Goal: Task Accomplishment & Management: Manage account settings

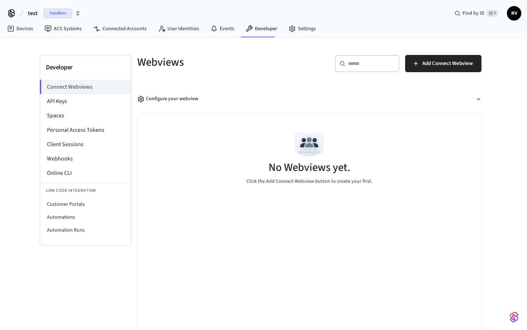
click at [76, 12] on icon "button" at bounding box center [78, 13] width 6 height 6
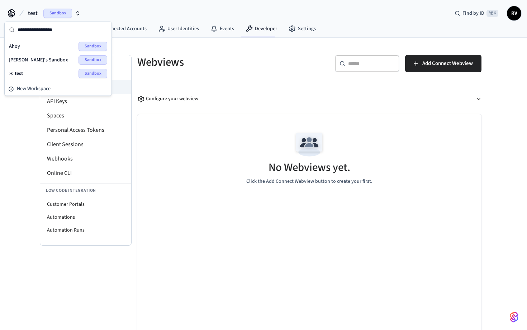
click at [77, 12] on icon "button" at bounding box center [78, 11] width 3 height 1
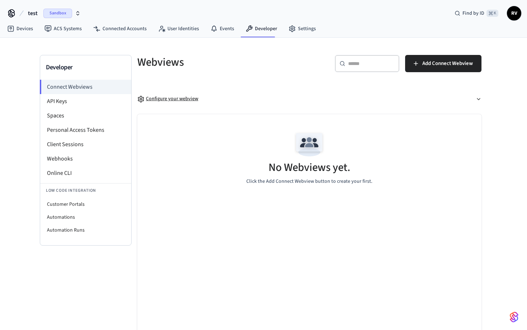
click at [245, 107] on button "Configure your webview" at bounding box center [309, 98] width 344 height 19
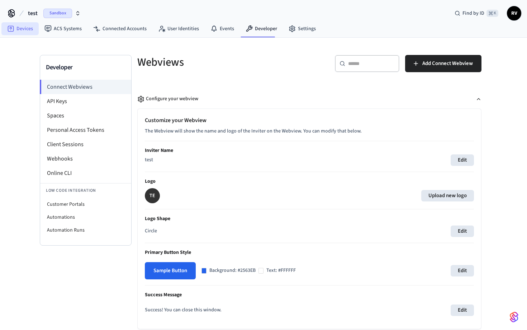
click at [18, 27] on link "Devices" at bounding box center [19, 28] width 37 height 13
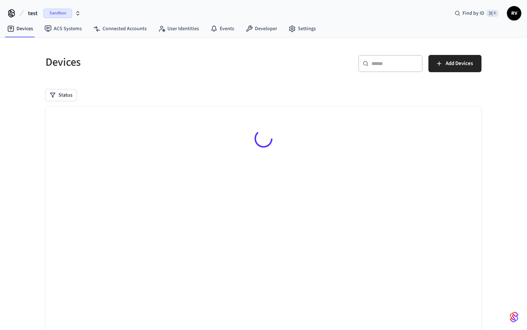
click at [72, 14] on div "Sandbox" at bounding box center [61, 13] width 37 height 9
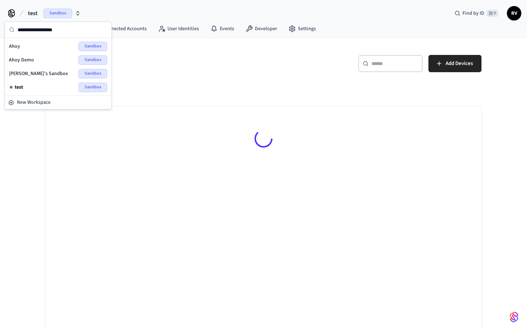
click at [244, 74] on div "Devices" at bounding box center [148, 62] width 222 height 32
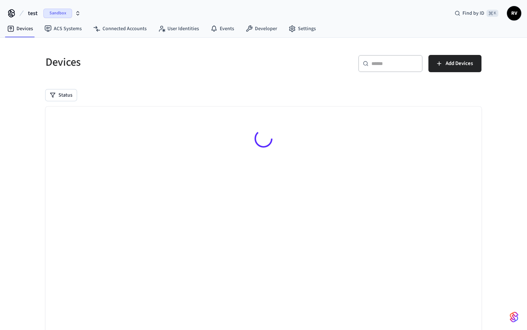
click at [81, 11] on button "test Sandbox" at bounding box center [54, 13] width 57 height 15
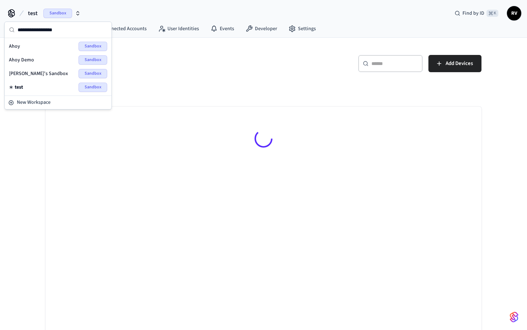
click at [175, 60] on h5 "Devices" at bounding box center [153, 62] width 214 height 15
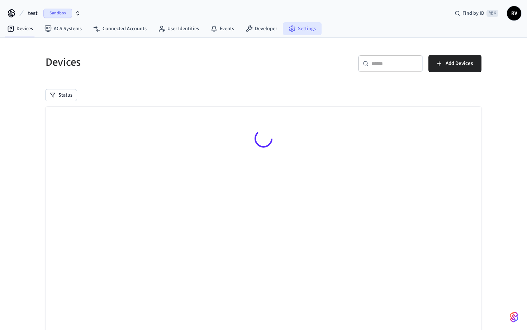
click at [306, 28] on link "Settings" at bounding box center [302, 28] width 39 height 13
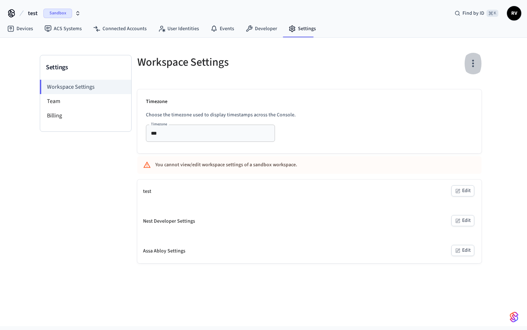
click at [470, 68] on icon "button" at bounding box center [473, 63] width 11 height 11
click at [438, 134] on div "Delete Workspace" at bounding box center [446, 132] width 50 height 8
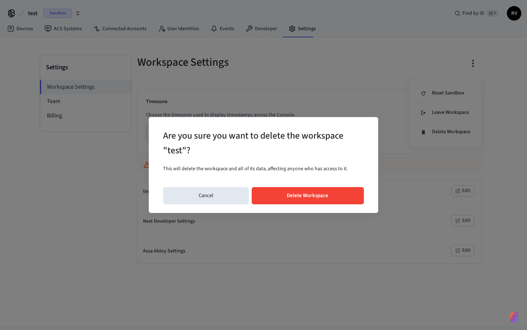
click at [312, 192] on button "Delete Workspace" at bounding box center [308, 195] width 113 height 17
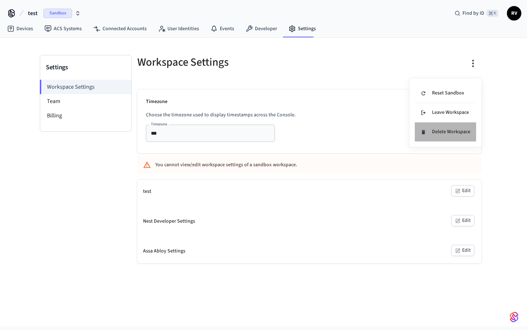
click at [428, 136] on li "Delete Workspace" at bounding box center [445, 131] width 61 height 19
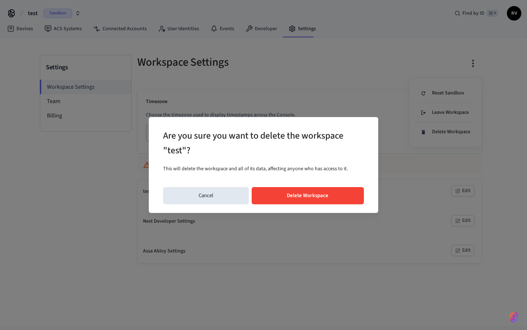
click at [330, 194] on button "Delete Workspace" at bounding box center [308, 195] width 113 height 17
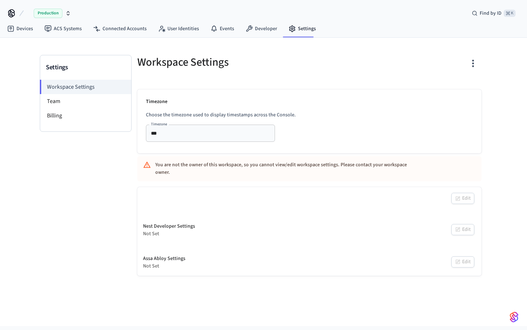
click at [65, 13] on icon "button" at bounding box center [68, 13] width 6 height 6
click at [61, 32] on input "text" at bounding box center [63, 30] width 90 height 16
click at [193, 47] on div "Workspace Settings" at bounding box center [217, 62] width 177 height 32
click at [10, 11] on icon at bounding box center [11, 13] width 11 height 11
click at [71, 14] on button "Production" at bounding box center [49, 13] width 47 height 15
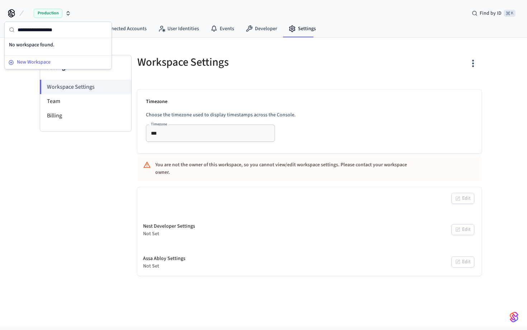
click at [30, 56] on button "New Workspace" at bounding box center [57, 62] width 105 height 12
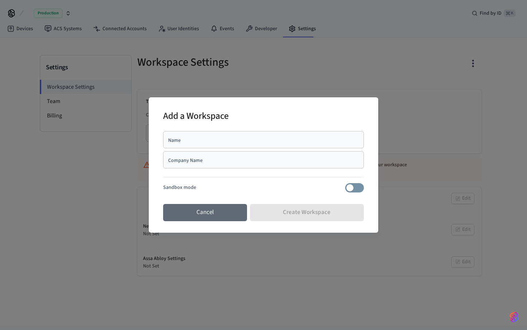
click at [217, 216] on button "Cancel" at bounding box center [205, 212] width 84 height 17
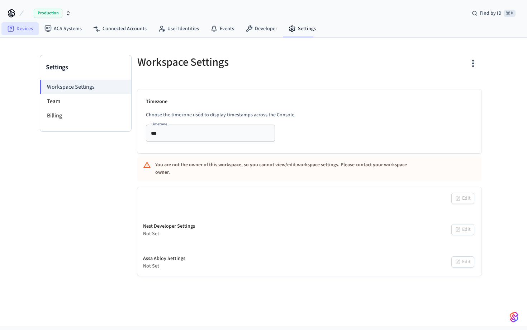
click at [29, 24] on link "Devices" at bounding box center [19, 28] width 37 height 13
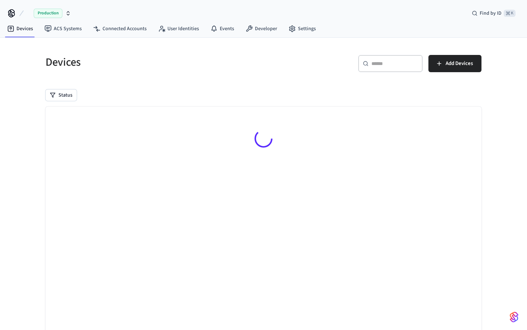
click at [509, 315] on button "button" at bounding box center [514, 317] width 14 height 14
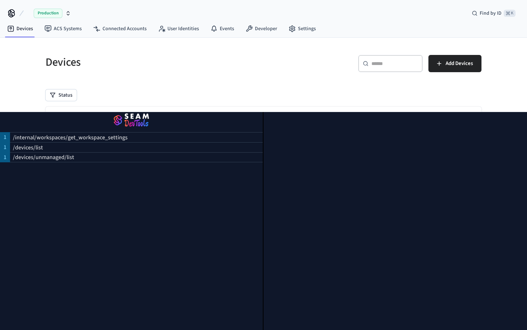
click at [504, 107] on div "Devices ​ ​ Add Devices Status Searching..." at bounding box center [263, 197] width 527 height 319
click at [139, 72] on div "Devices" at bounding box center [148, 62] width 222 height 32
click at [13, 12] on icon at bounding box center [11, 13] width 11 height 11
click at [264, 127] on div at bounding box center [396, 221] width 264 height 218
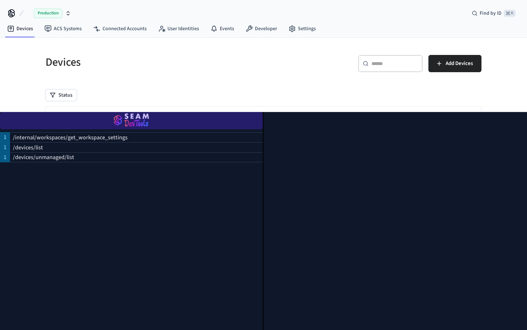
click at [216, 116] on img "button" at bounding box center [132, 121] width 246 height 20
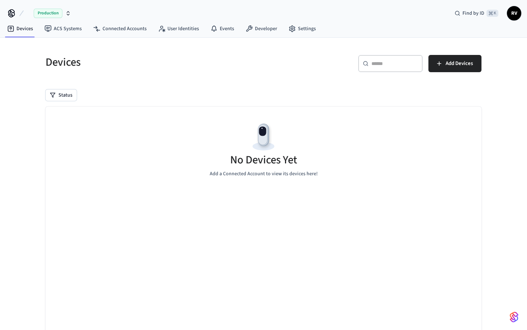
click at [9, 14] on icon at bounding box center [12, 15] width 6 height 5
click at [65, 11] on span "Sandbox" at bounding box center [57, 13] width 29 height 9
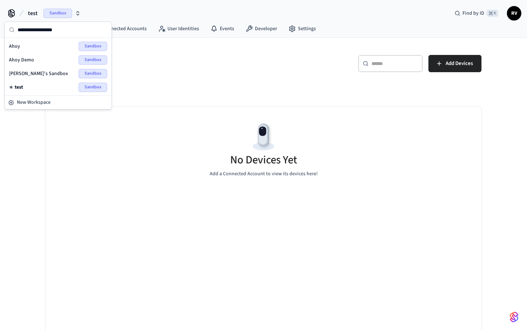
click at [28, 59] on span "Ahoy Demo" at bounding box center [21, 59] width 25 height 7
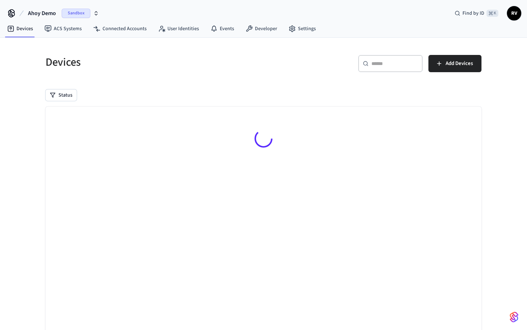
click at [71, 16] on span "Sandbox" at bounding box center [76, 13] width 29 height 9
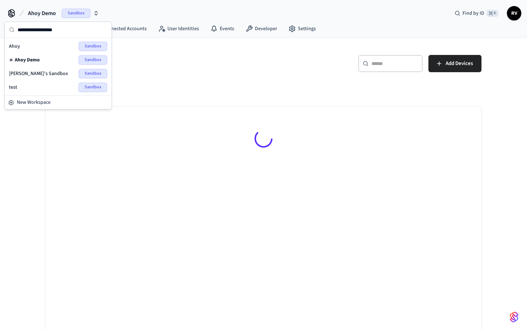
click at [36, 74] on span "[PERSON_NAME]'s Sandbox" at bounding box center [38, 73] width 59 height 7
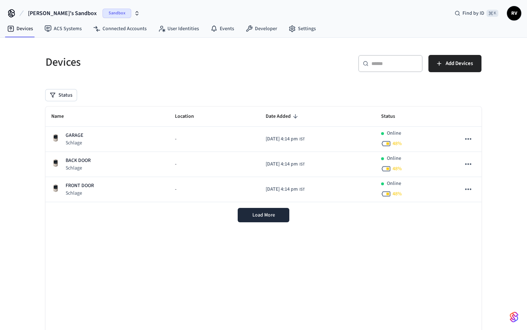
click at [134, 13] on icon "button" at bounding box center [137, 13] width 6 height 6
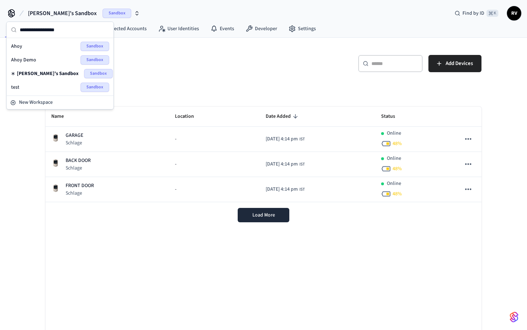
click at [19, 86] on span "test" at bounding box center [15, 87] width 8 height 7
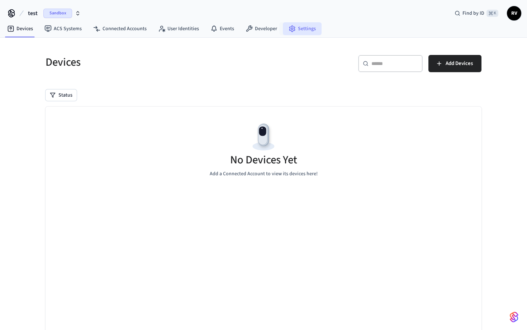
click at [296, 31] on link "Settings" at bounding box center [302, 28] width 39 height 13
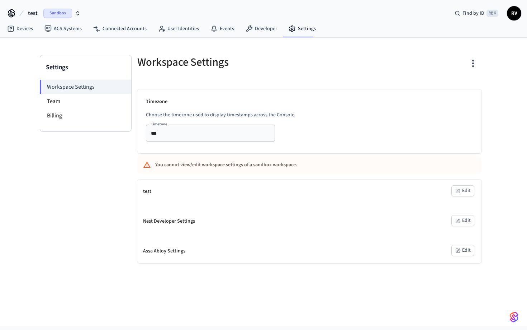
click at [477, 59] on icon "button" at bounding box center [473, 63] width 11 height 11
click at [442, 135] on div "Delete Workspace" at bounding box center [446, 132] width 50 height 8
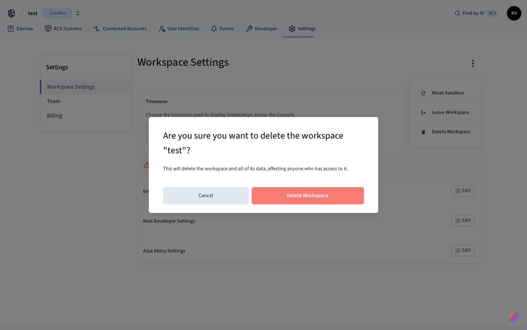
click at [352, 196] on button "Delete Workspace" at bounding box center [308, 195] width 113 height 17
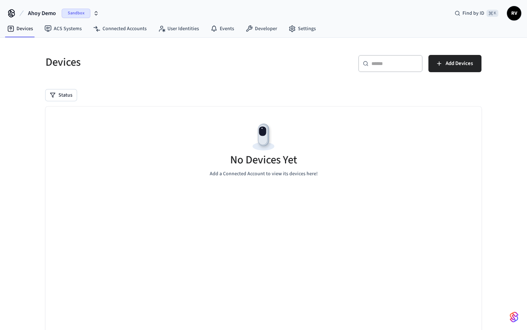
click at [84, 15] on span "Sandbox" at bounding box center [76, 13] width 29 height 9
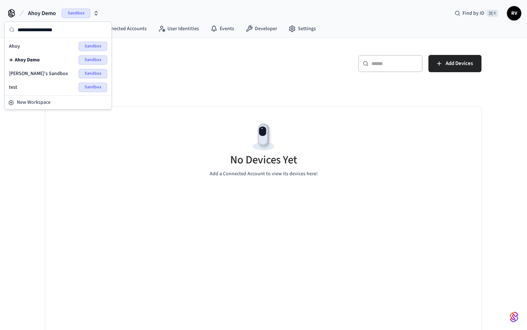
click at [35, 46] on div "Ahoy Sandbox" at bounding box center [58, 46] width 98 height 9
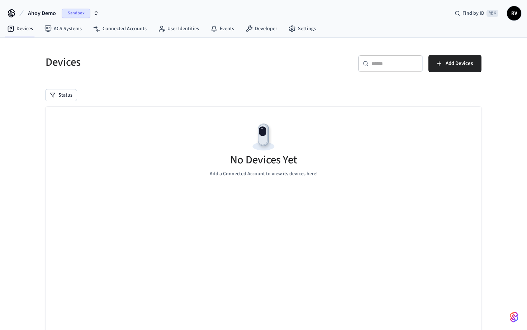
click at [54, 13] on span "Ahoy Demo" at bounding box center [42, 13] width 28 height 9
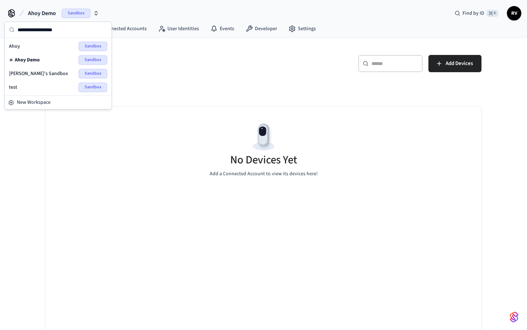
click at [19, 47] on span "Ahoy" at bounding box center [14, 46] width 11 height 7
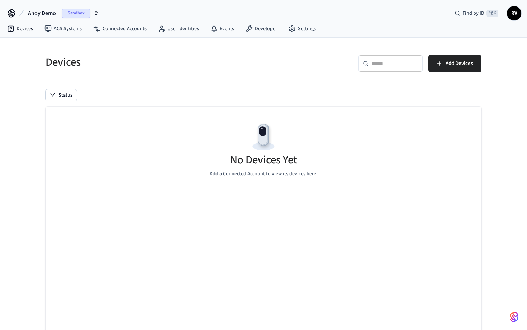
click at [96, 14] on icon "button" at bounding box center [96, 13] width 6 height 6
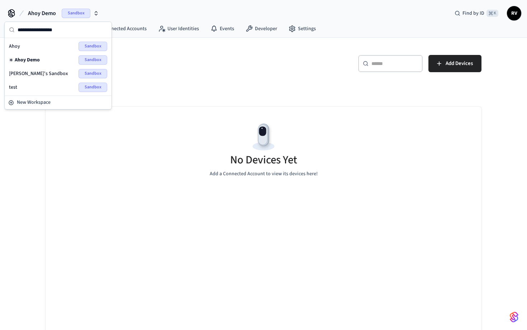
click at [36, 72] on span "[PERSON_NAME]'s Sandbox" at bounding box center [38, 73] width 59 height 7
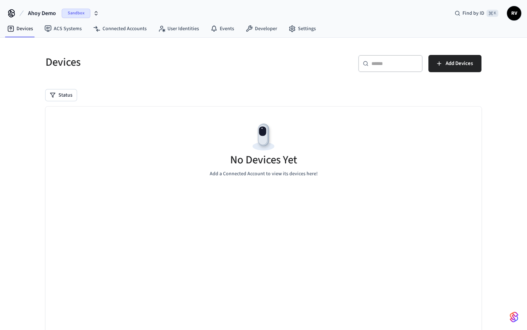
click at [278, 99] on div "Status" at bounding box center [264, 94] width 436 height 11
click at [59, 14] on button "Ahoy Demo Sandbox" at bounding box center [63, 13] width 75 height 15
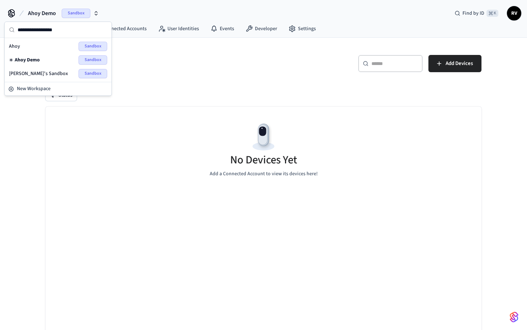
click at [21, 45] on div "Ahoy Sandbox" at bounding box center [58, 46] width 98 height 9
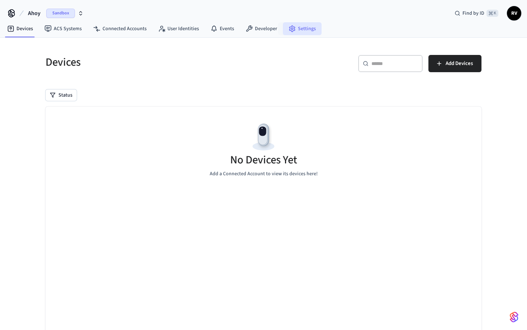
click at [291, 30] on icon at bounding box center [292, 29] width 5 height 6
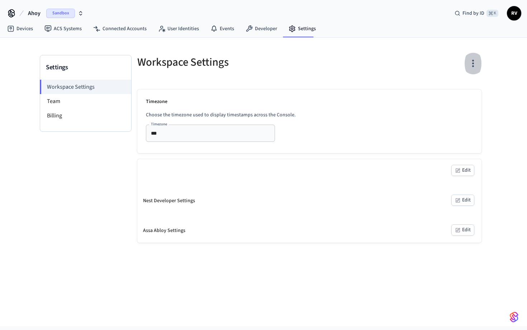
click at [474, 66] on icon "button" at bounding box center [473, 63] width 11 height 11
click at [456, 109] on div "Delete Workspace" at bounding box center [446, 113] width 50 height 8
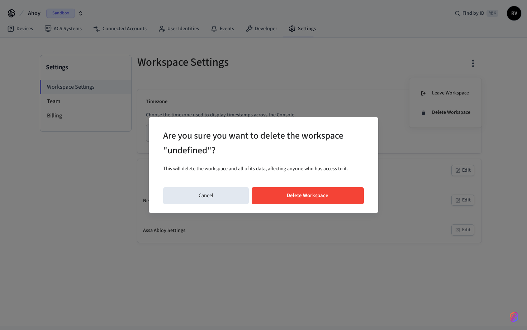
click at [291, 195] on button "Delete Workspace" at bounding box center [308, 195] width 113 height 17
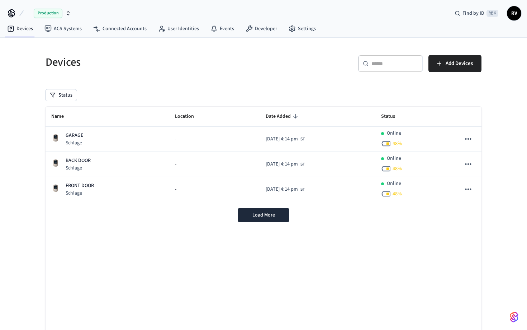
click at [70, 14] on icon "button" at bounding box center [68, 13] width 6 height 6
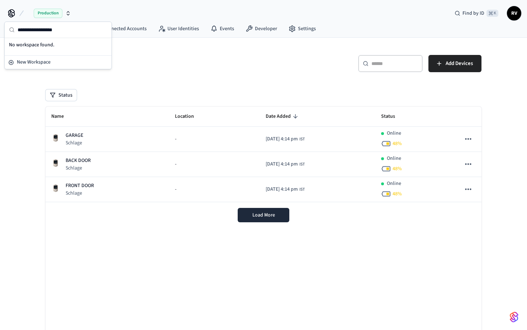
click at [70, 14] on button "Production" at bounding box center [49, 13] width 47 height 15
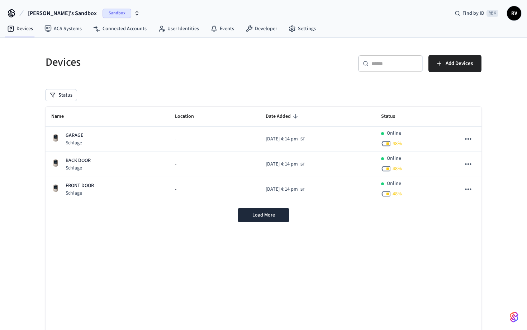
click at [46, 13] on span "[PERSON_NAME]'s Sandbox" at bounding box center [62, 13] width 69 height 9
click at [72, 14] on button "Rajan's Sandbox Sandbox" at bounding box center [84, 13] width 116 height 15
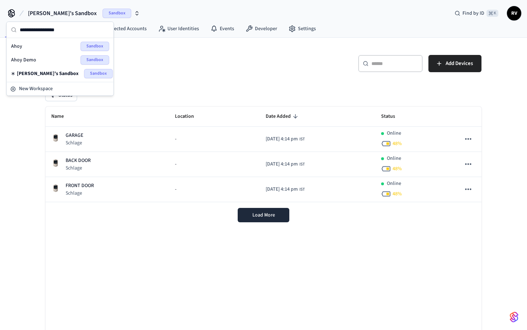
click at [17, 46] on span "Ahoy" at bounding box center [16, 46] width 11 height 7
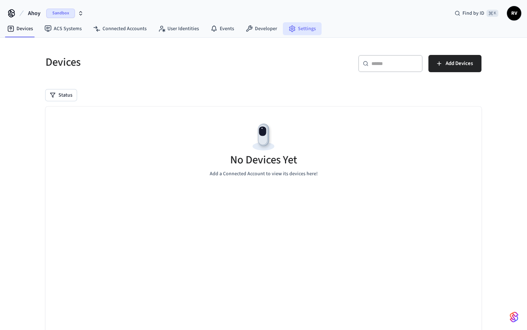
click at [302, 30] on link "Settings" at bounding box center [302, 28] width 39 height 13
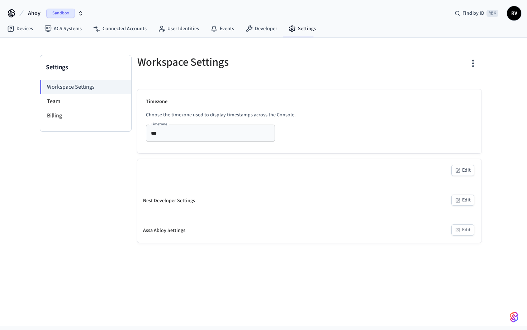
click at [478, 65] on icon "button" at bounding box center [473, 63] width 11 height 11
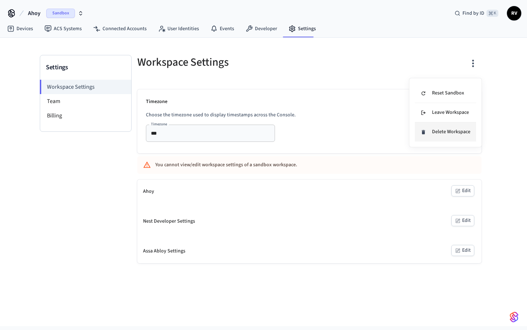
click at [442, 128] on div "Delete Workspace" at bounding box center [446, 132] width 50 height 8
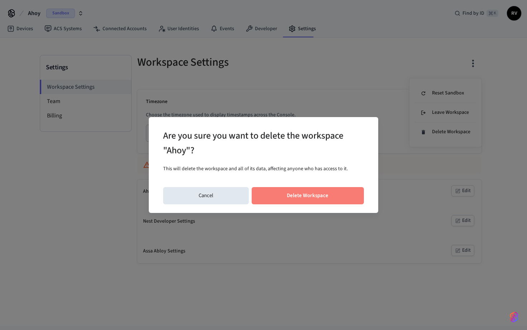
click at [335, 196] on button "Delete Workspace" at bounding box center [308, 195] width 113 height 17
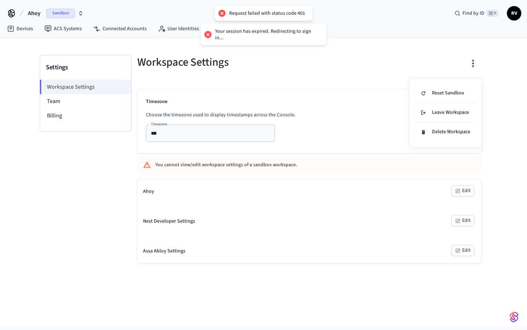
click at [42, 16] on div at bounding box center [263, 165] width 527 height 330
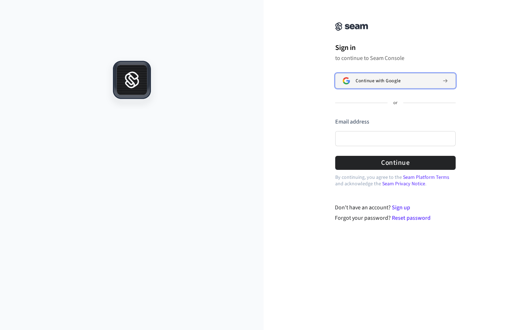
click at [366, 82] on span "Continue with Google" at bounding box center [378, 81] width 45 height 6
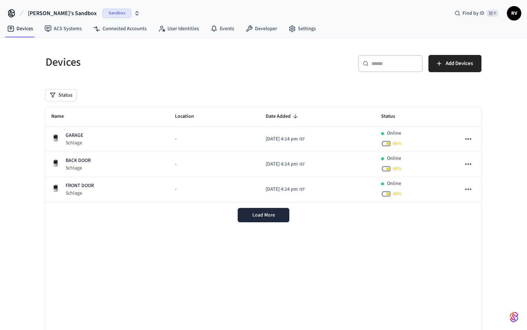
click at [48, 11] on span "[PERSON_NAME]'s Sandbox" at bounding box center [62, 13] width 69 height 9
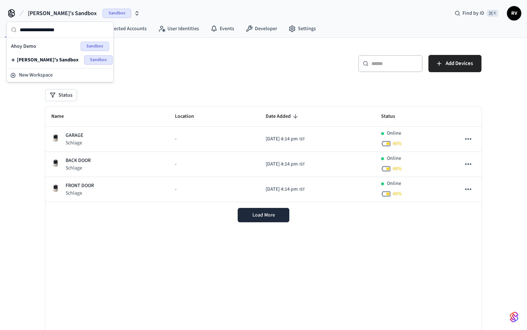
click at [27, 46] on span "Ahoy Demo" at bounding box center [23, 46] width 25 height 7
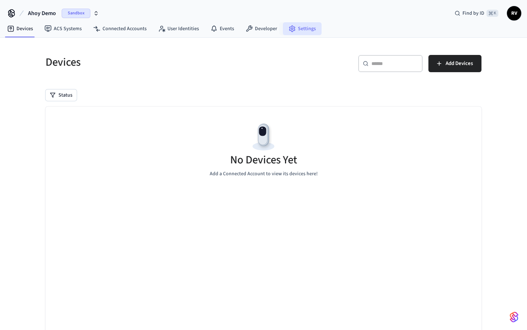
click at [304, 28] on link "Settings" at bounding box center [302, 28] width 39 height 13
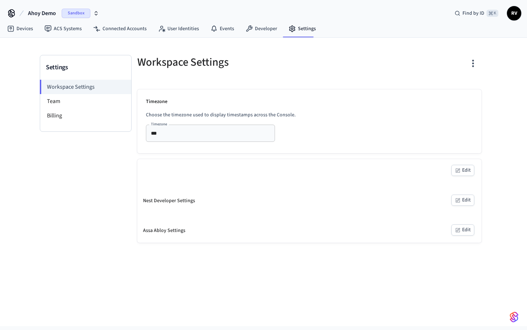
click at [476, 66] on icon "button" at bounding box center [473, 63] width 11 height 11
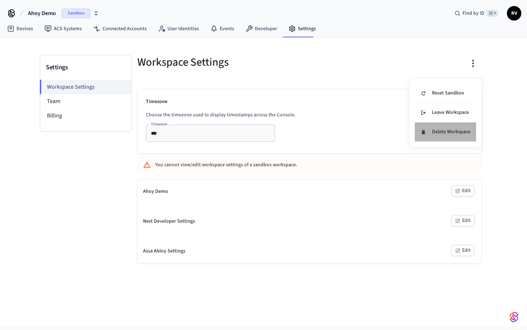
click at [442, 132] on div "Delete Workspace" at bounding box center [446, 132] width 50 height 8
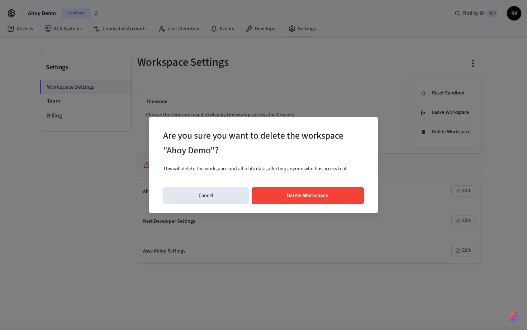
click at [290, 196] on button "Delete Workspace" at bounding box center [308, 195] width 113 height 17
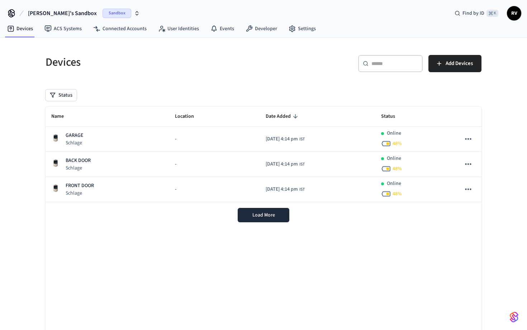
click at [71, 13] on button "[PERSON_NAME]'s Sandbox Sandbox" at bounding box center [84, 13] width 116 height 15
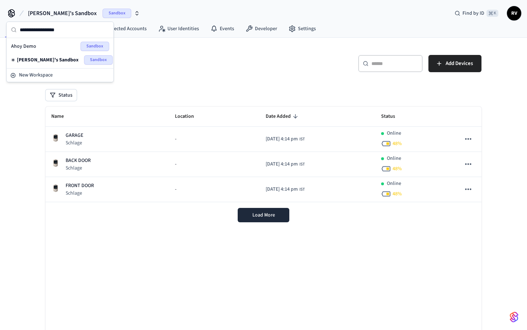
click at [71, 13] on button "[PERSON_NAME]'s Sandbox Sandbox" at bounding box center [84, 13] width 116 height 15
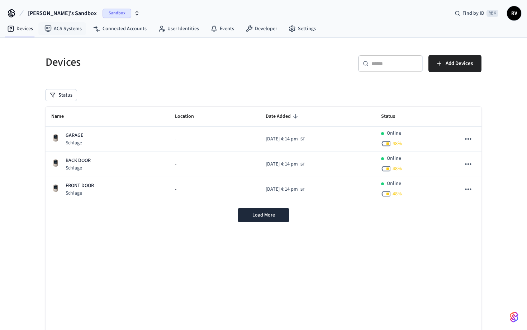
click at [69, 14] on button "[PERSON_NAME]'s Sandbox Sandbox" at bounding box center [84, 13] width 116 height 15
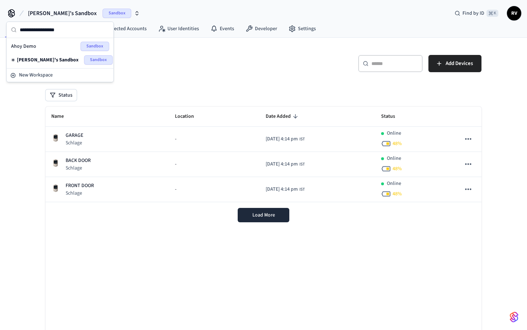
click at [69, 14] on button "[PERSON_NAME]'s Sandbox Sandbox" at bounding box center [84, 13] width 116 height 15
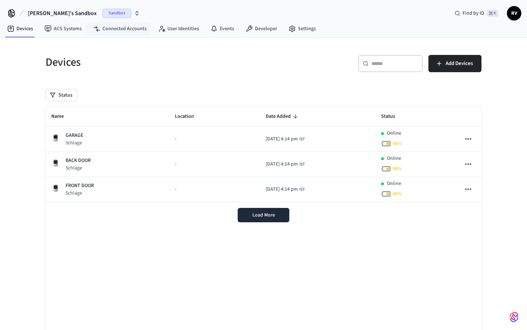
click at [136, 11] on icon "button" at bounding box center [137, 11] width 3 height 1
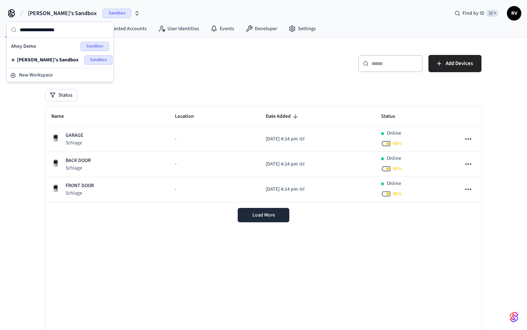
click at [136, 11] on icon "button" at bounding box center [137, 11] width 3 height 1
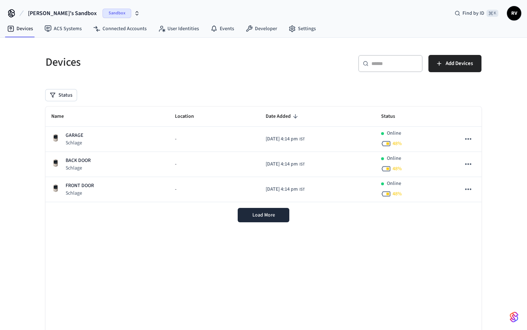
click at [512, 14] on span "RV" at bounding box center [514, 13] width 13 height 13
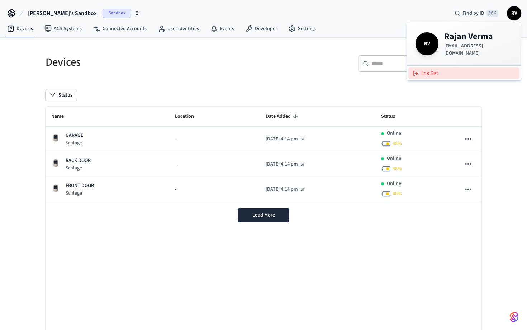
click at [431, 75] on button "Log Out" at bounding box center [464, 73] width 111 height 12
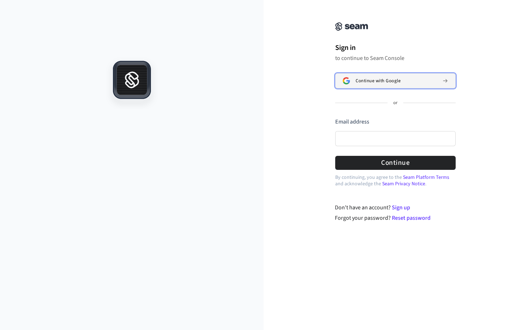
click at [398, 78] on span "Continue with Google" at bounding box center [378, 81] width 45 height 6
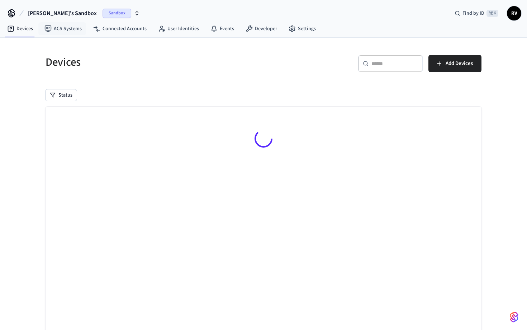
click at [65, 14] on span "[PERSON_NAME]'s Sandbox" at bounding box center [62, 13] width 69 height 9
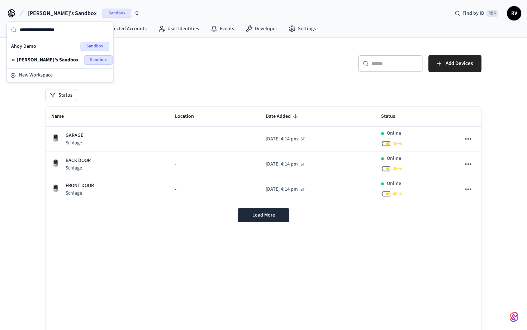
click at [20, 46] on span "Ahoy Demo" at bounding box center [23, 46] width 25 height 7
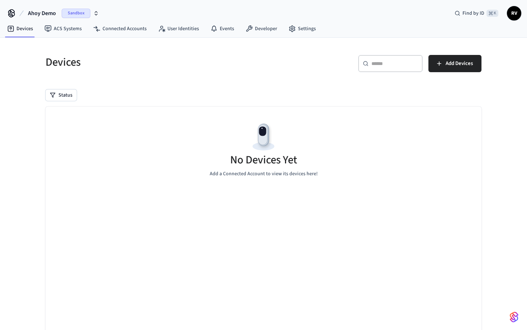
click at [50, 15] on span "Ahoy Demo" at bounding box center [42, 13] width 28 height 9
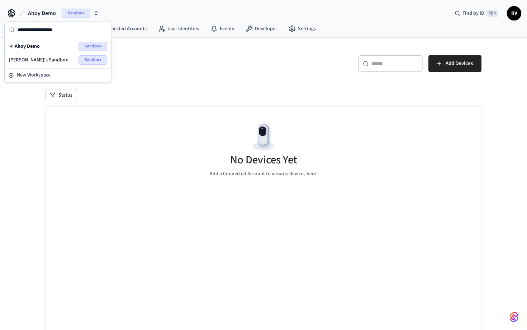
click at [50, 15] on span "Ahoy Demo" at bounding box center [42, 13] width 28 height 9
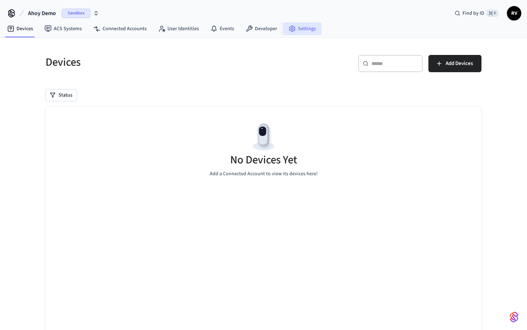
click at [301, 24] on link "Settings" at bounding box center [302, 28] width 39 height 13
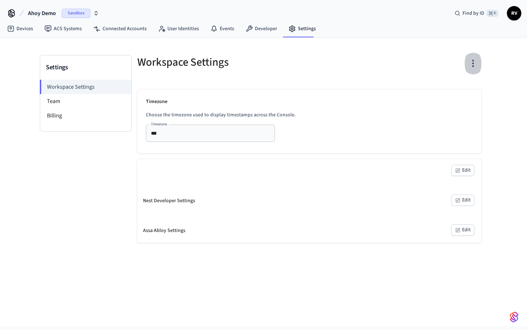
click at [471, 64] on icon "button" at bounding box center [473, 63] width 11 height 11
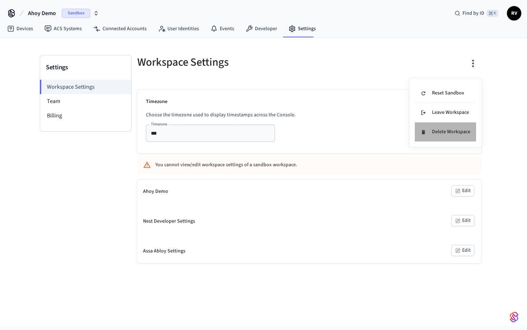
click at [439, 132] on div "Delete Workspace" at bounding box center [446, 132] width 50 height 8
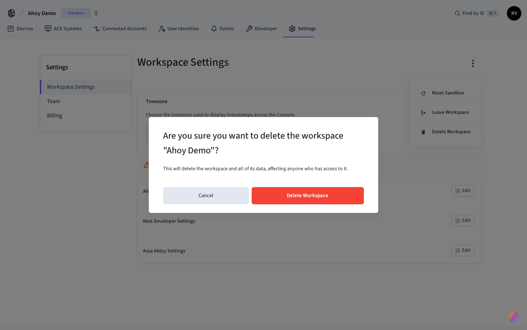
click at [323, 196] on button "Delete Workspace" at bounding box center [308, 195] width 113 height 17
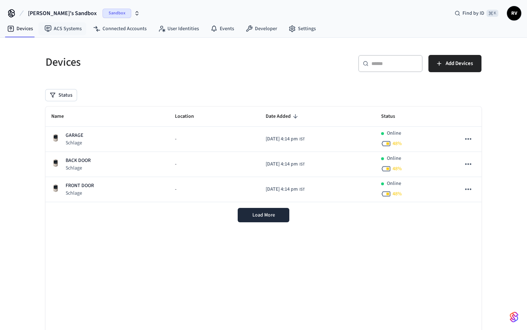
click at [61, 13] on span "[PERSON_NAME]'s Sandbox" at bounding box center [62, 13] width 69 height 9
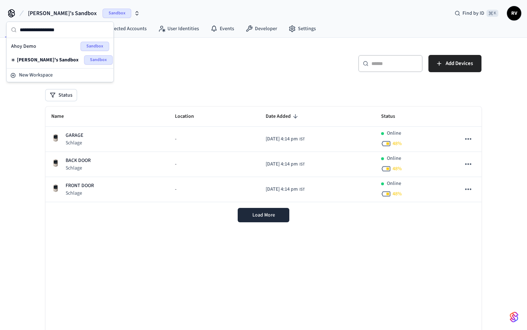
click at [61, 13] on span "[PERSON_NAME]'s Sandbox" at bounding box center [62, 13] width 69 height 9
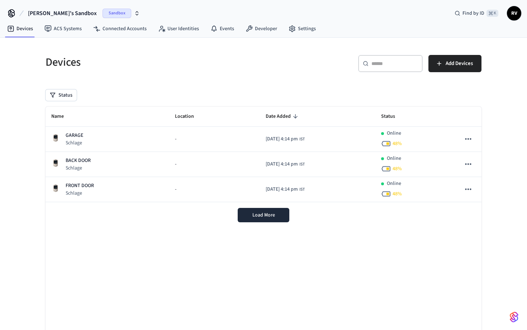
click at [61, 13] on span "[PERSON_NAME]'s Sandbox" at bounding box center [62, 13] width 69 height 9
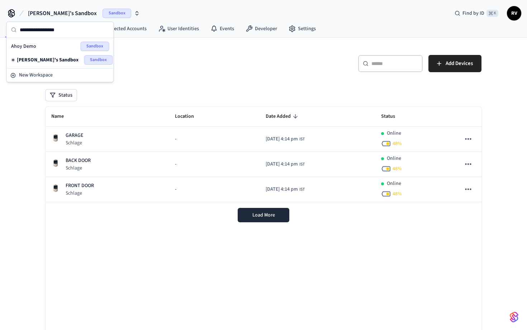
click at [61, 13] on span "[PERSON_NAME]'s Sandbox" at bounding box center [62, 13] width 69 height 9
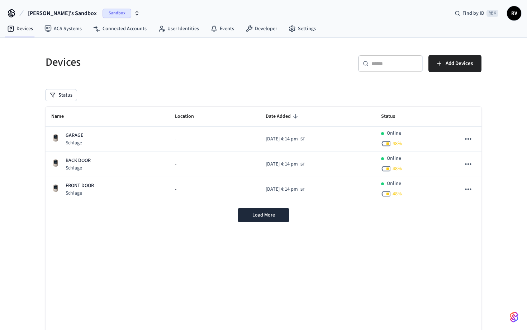
click at [60, 14] on span "[PERSON_NAME]'s Sandbox" at bounding box center [62, 13] width 69 height 9
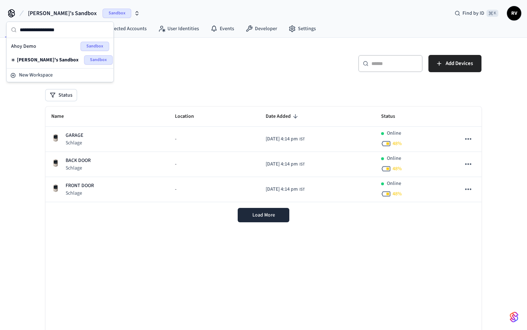
click at [60, 14] on span "[PERSON_NAME]'s Sandbox" at bounding box center [62, 13] width 69 height 9
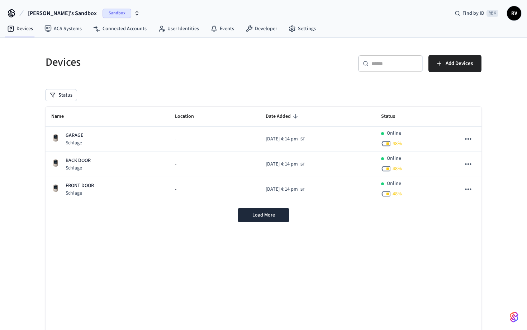
click at [514, 314] on img "button" at bounding box center [514, 316] width 9 height 11
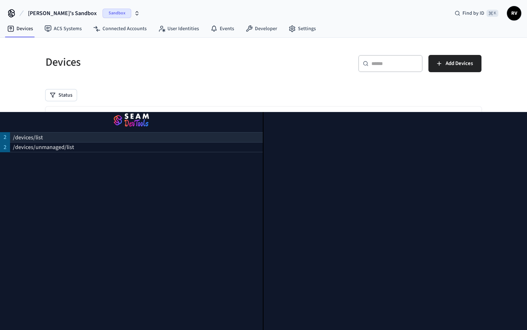
click at [148, 138] on div "/devices/list" at bounding box center [136, 137] width 253 height 10
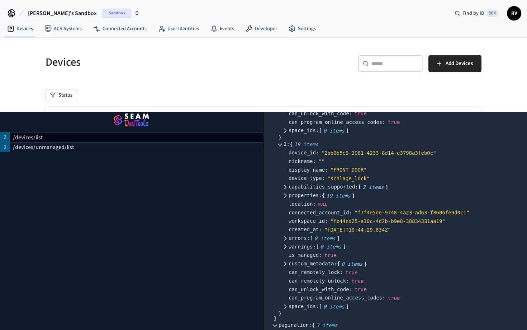
scroll to position [545, 0]
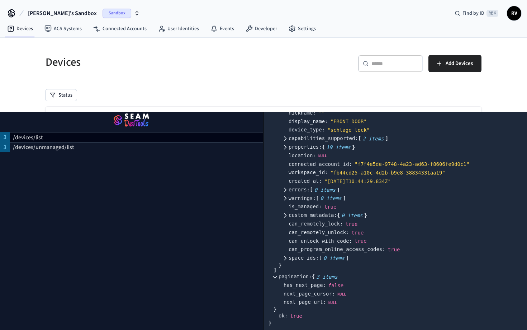
click at [154, 112] on img "button" at bounding box center [132, 121] width 246 height 20
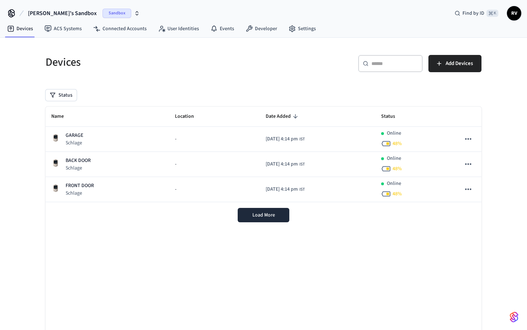
click at [113, 15] on button "[PERSON_NAME]'s Sandbox Sandbox" at bounding box center [84, 13] width 116 height 15
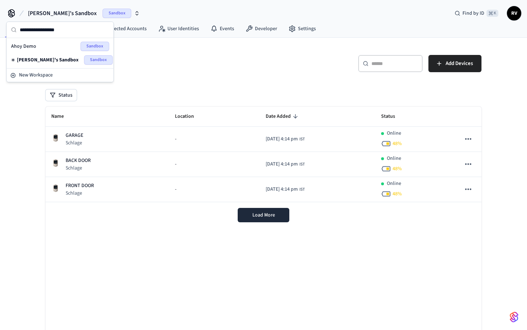
click at [112, 15] on button "[PERSON_NAME]'s Sandbox Sandbox" at bounding box center [84, 13] width 116 height 15
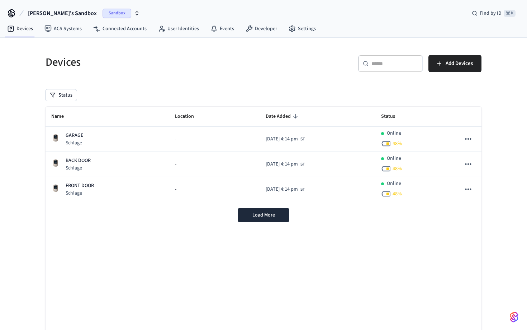
click at [61, 12] on span "[PERSON_NAME]'s Sandbox" at bounding box center [62, 13] width 69 height 9
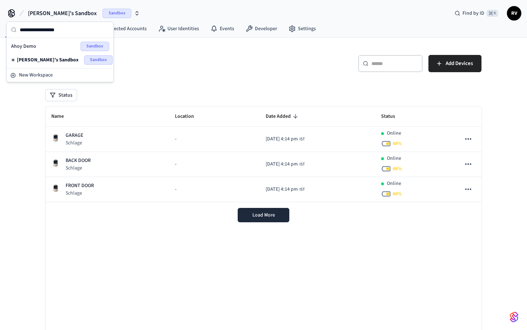
click at [35, 46] on span "Ahoy Demo" at bounding box center [23, 46] width 25 height 7
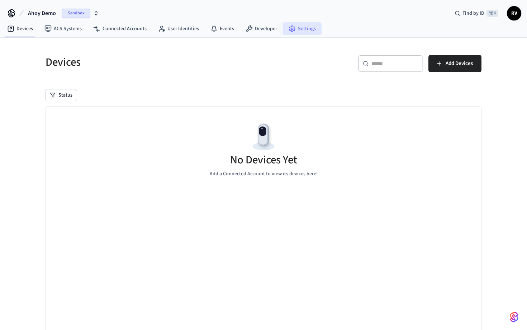
click at [289, 25] on icon at bounding box center [292, 28] width 7 height 7
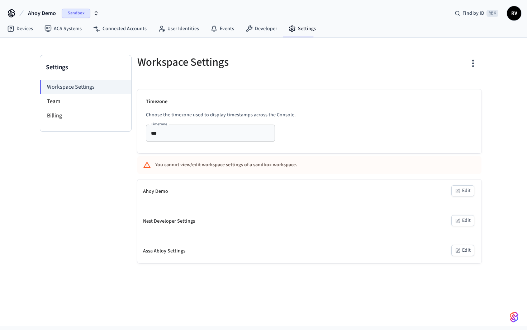
click at [473, 62] on icon "button" at bounding box center [473, 63] width 11 height 11
click at [366, 113] on div at bounding box center [263, 165] width 527 height 330
click at [58, 12] on button "Ahoy Demo Sandbox" at bounding box center [63, 13] width 75 height 15
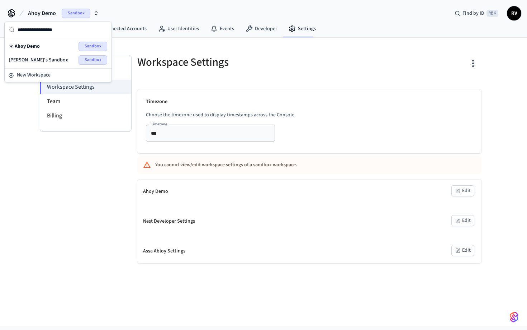
click at [58, 12] on button "Ahoy Demo Sandbox" at bounding box center [63, 13] width 75 height 15
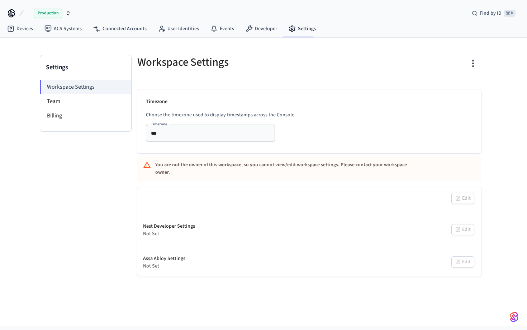
click at [50, 13] on span "Production" at bounding box center [48, 13] width 29 height 9
click at [50, 12] on span "Production" at bounding box center [48, 13] width 29 height 9
click at [54, 13] on span "Production" at bounding box center [48, 13] width 29 height 9
click at [328, 79] on div "Workspace Settings Timezone Choose the timezone used to display timestamps acro…" at bounding box center [310, 165] width 356 height 221
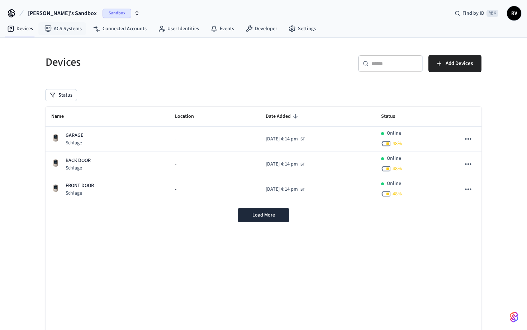
click at [65, 14] on span "[PERSON_NAME]'s Sandbox" at bounding box center [62, 13] width 69 height 9
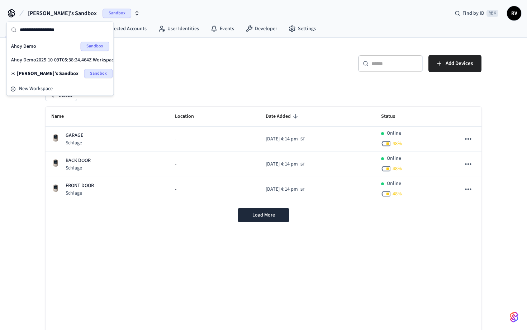
click at [43, 48] on div "Ahoy Demo Sandbox" at bounding box center [60, 46] width 98 height 9
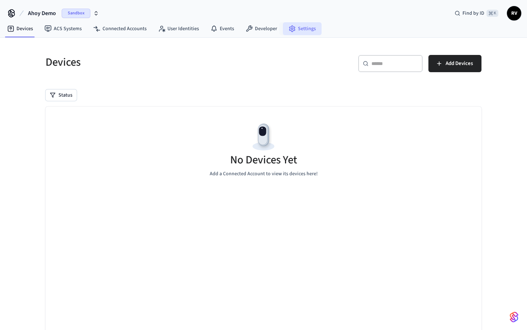
click at [303, 30] on link "Settings" at bounding box center [302, 28] width 39 height 13
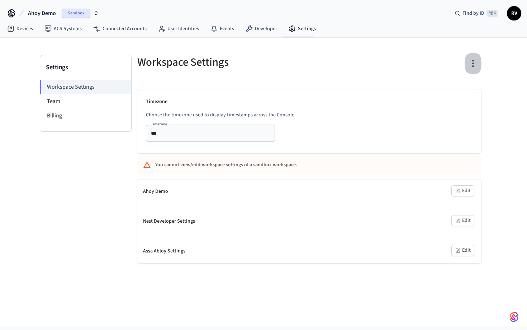
click at [473, 59] on icon "button" at bounding box center [473, 63] width 11 height 11
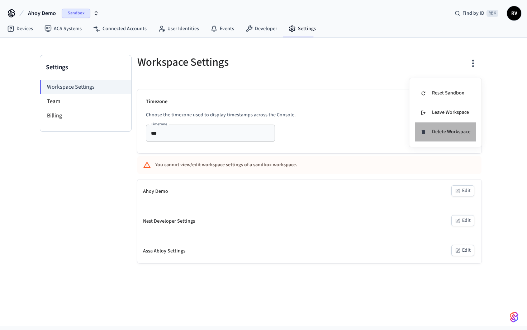
click at [438, 129] on div "Delete Workspace" at bounding box center [446, 132] width 50 height 8
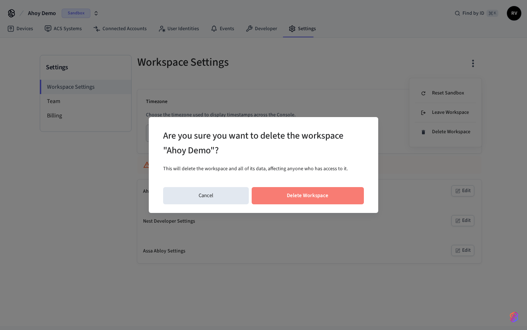
click at [298, 189] on button "Delete Workspace" at bounding box center [308, 195] width 113 height 17
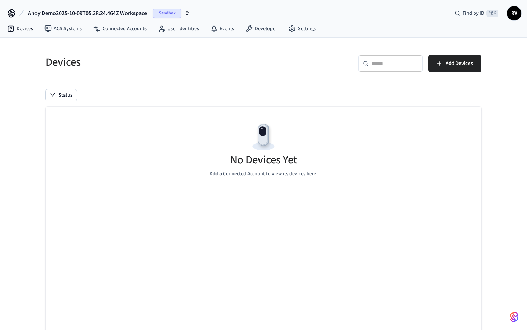
click at [119, 11] on span "Ahoy Demo2025-10-09T05:38:24.464Z Workspace" at bounding box center [87, 13] width 119 height 9
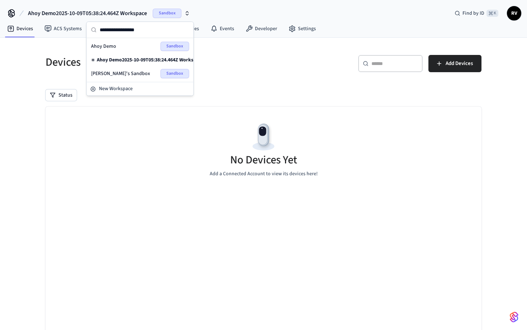
click at [119, 11] on span "Ahoy Demo2025-10-09T05:38:24.464Z Workspace" at bounding box center [87, 13] width 119 height 9
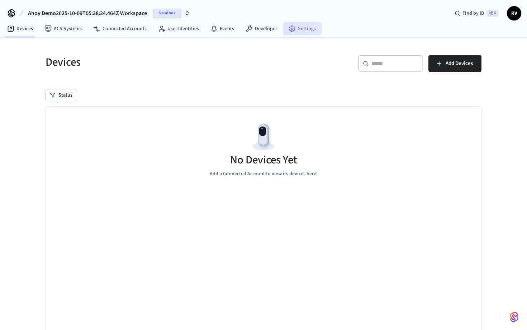
click at [297, 32] on link "Settings" at bounding box center [302, 28] width 39 height 13
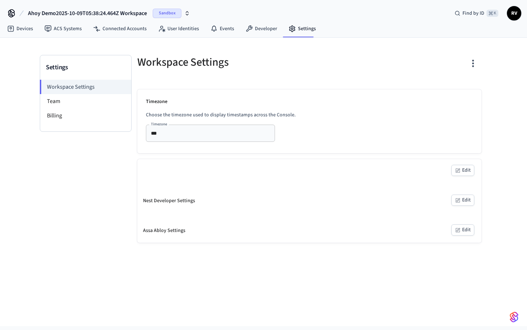
click at [473, 61] on icon "button" at bounding box center [474, 64] width 2 height 8
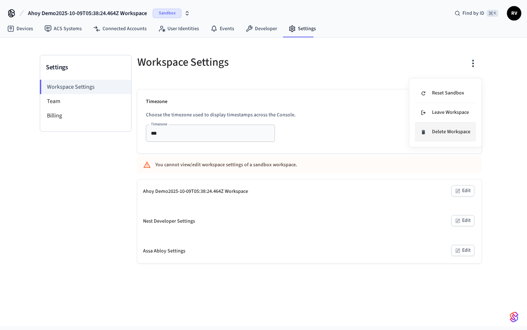
click at [431, 133] on div "Delete Workspace" at bounding box center [446, 132] width 50 height 8
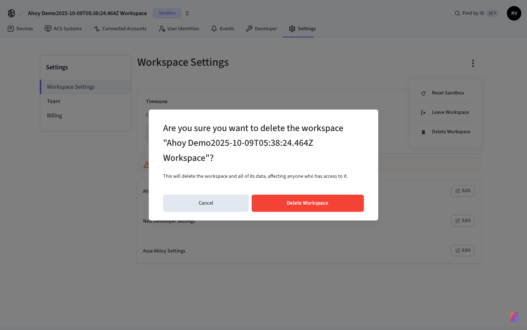
click at [276, 212] on div "Are you sure you want to delete the workspace "Ahoy Demo2025-10-09T05:38:24.464…" at bounding box center [264, 164] width 230 height 111
click at [277, 202] on button "Delete Workspace" at bounding box center [308, 202] width 113 height 17
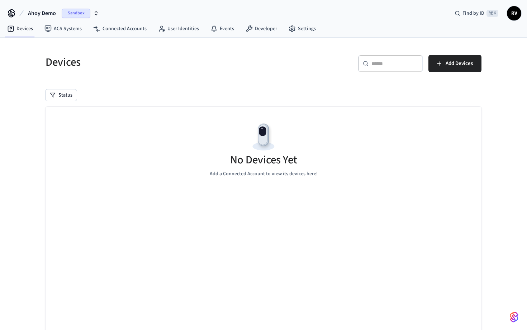
click at [44, 13] on span "Ahoy Demo" at bounding box center [42, 13] width 28 height 9
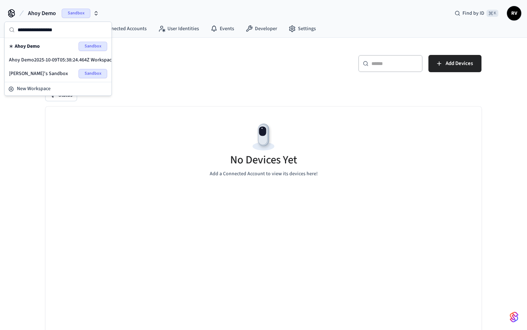
click at [28, 71] on span "[PERSON_NAME]'s Sandbox" at bounding box center [38, 73] width 59 height 7
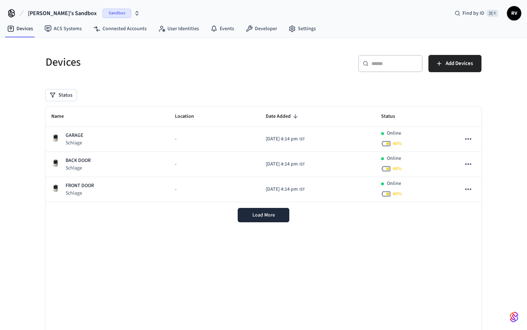
click at [513, 9] on span "RV" at bounding box center [514, 13] width 13 height 13
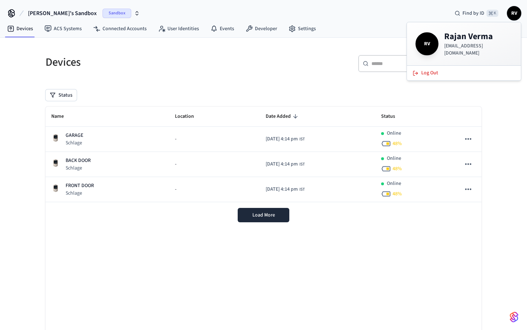
click at [513, 9] on span "RV" at bounding box center [514, 13] width 13 height 13
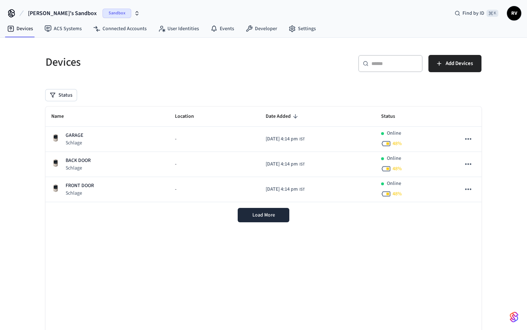
click at [66, 11] on span "[PERSON_NAME]'s Sandbox" at bounding box center [62, 13] width 69 height 9
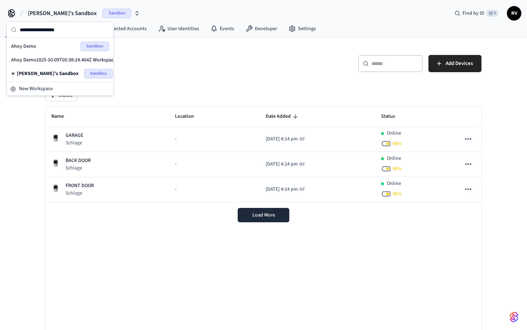
click at [66, 11] on span "[PERSON_NAME]'s Sandbox" at bounding box center [62, 13] width 69 height 9
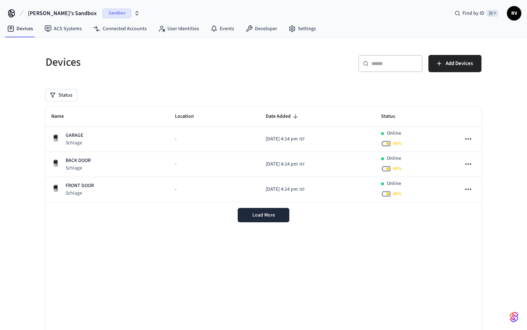
click at [511, 15] on span "RV" at bounding box center [514, 13] width 13 height 13
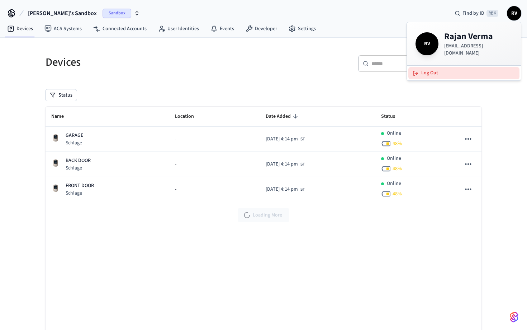
click at [432, 72] on button "Log Out" at bounding box center [464, 73] width 111 height 12
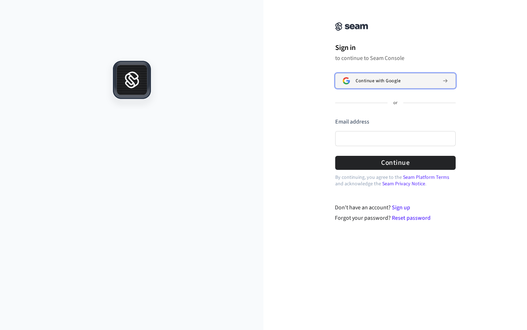
click at [400, 83] on span "Continue with Google" at bounding box center [378, 81] width 45 height 6
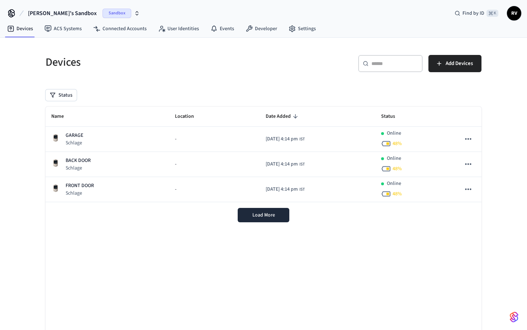
click at [70, 13] on button "[PERSON_NAME]'s Sandbox Sandbox" at bounding box center [84, 13] width 116 height 15
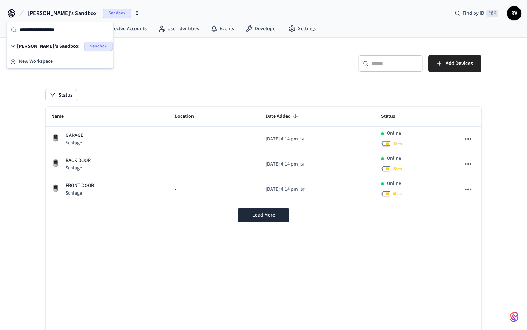
click at [70, 13] on button "[PERSON_NAME]'s Sandbox Sandbox" at bounding box center [84, 13] width 116 height 15
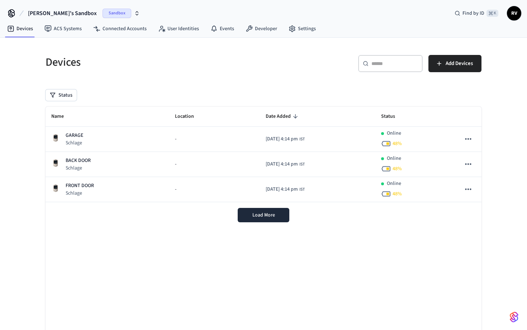
click at [44, 81] on div "Devices ​ ​ Add Devices Status Name Location Date Added Status GARAGE Schlage -…" at bounding box center [264, 201] width 448 height 310
click at [53, 13] on span "[PERSON_NAME]'s Sandbox" at bounding box center [62, 13] width 69 height 9
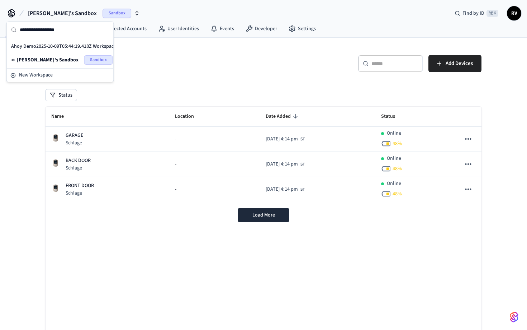
click at [54, 43] on span "Ahoy Demo2025-10-09T05:44:19.418Z Workspace" at bounding box center [63, 46] width 105 height 7
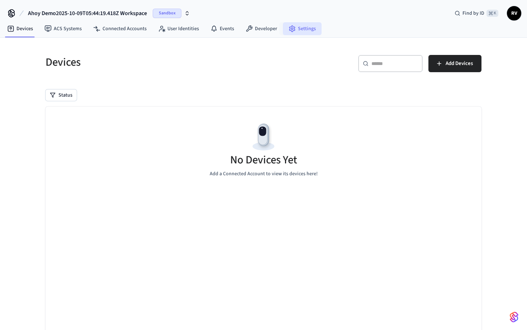
click at [306, 31] on link "Settings" at bounding box center [302, 28] width 39 height 13
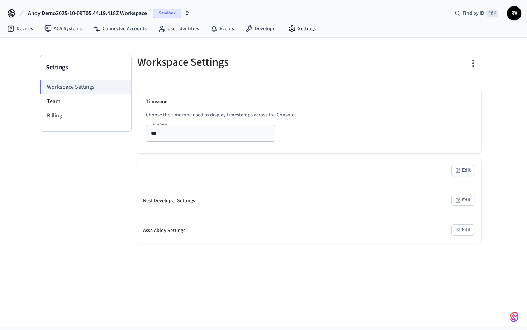
click at [474, 58] on icon "button" at bounding box center [473, 63] width 11 height 11
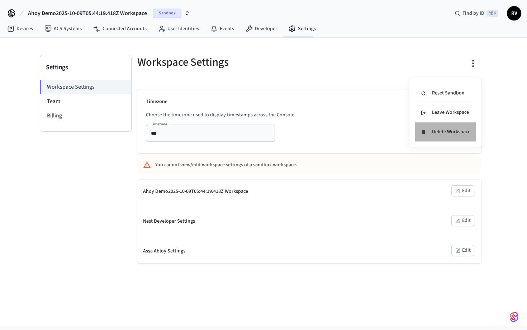
click at [436, 132] on div "Delete Workspace" at bounding box center [446, 132] width 50 height 8
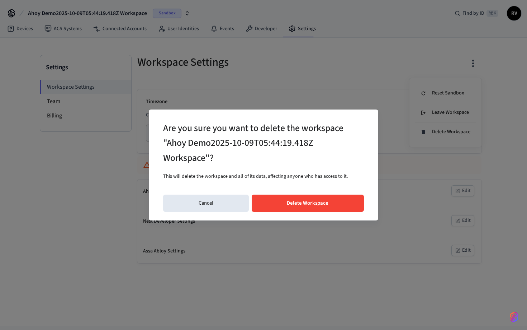
click at [292, 201] on button "Delete Workspace" at bounding box center [308, 202] width 113 height 17
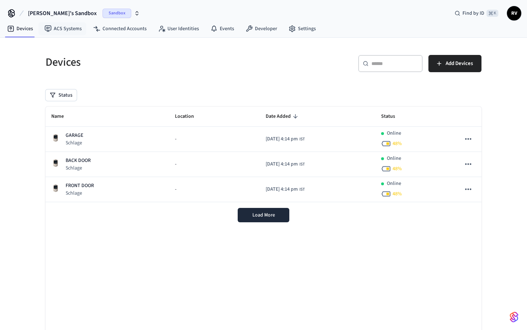
click at [64, 17] on span "[PERSON_NAME]'s Sandbox" at bounding box center [62, 13] width 69 height 9
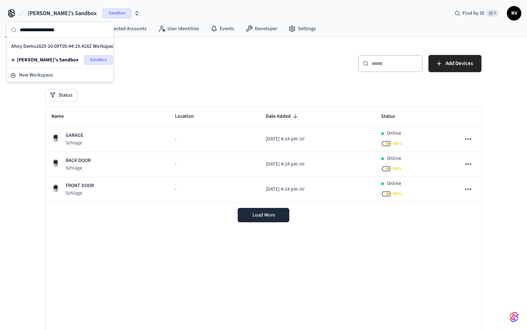
click at [64, 17] on span "[PERSON_NAME]'s Sandbox" at bounding box center [62, 13] width 69 height 9
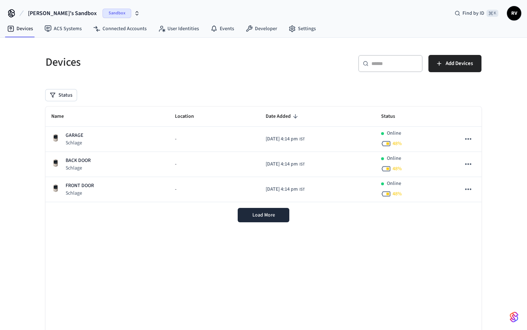
click at [512, 18] on span "RV" at bounding box center [514, 13] width 13 height 13
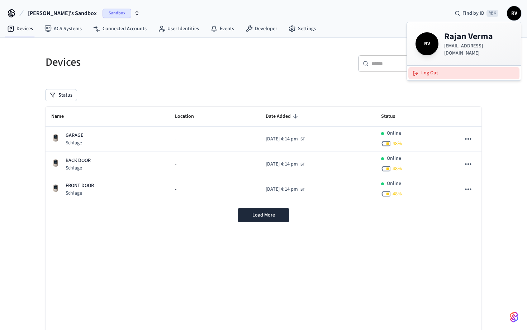
click at [437, 73] on button "Log Out" at bounding box center [464, 73] width 111 height 12
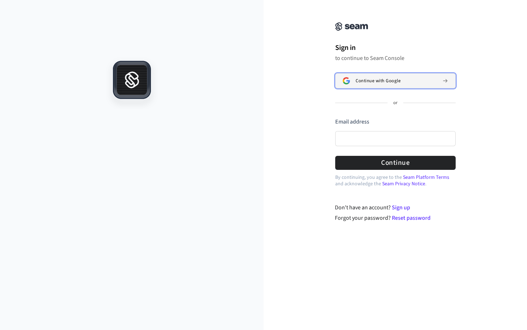
click at [350, 78] on button "Continue with Google" at bounding box center [395, 80] width 121 height 15
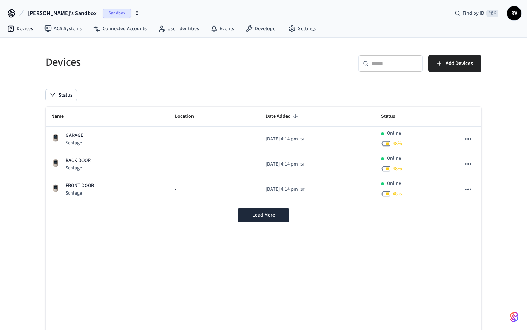
click at [43, 14] on span "[PERSON_NAME]'s Sandbox" at bounding box center [62, 13] width 69 height 9
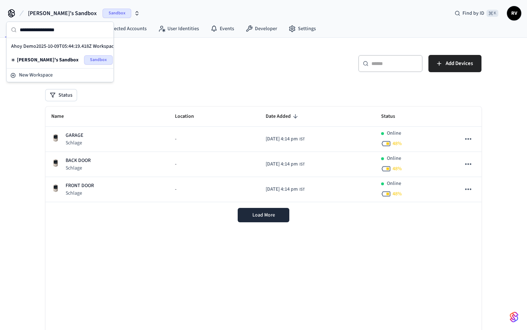
click at [43, 14] on span "[PERSON_NAME]'s Sandbox" at bounding box center [62, 13] width 69 height 9
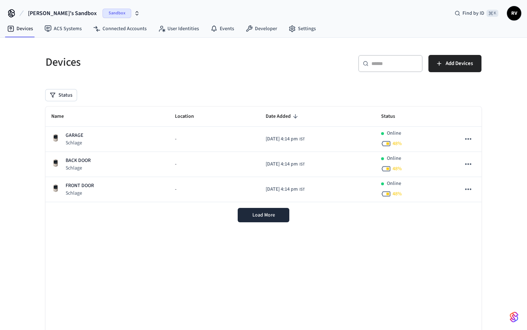
click at [55, 13] on span "[PERSON_NAME]'s Sandbox" at bounding box center [62, 13] width 69 height 9
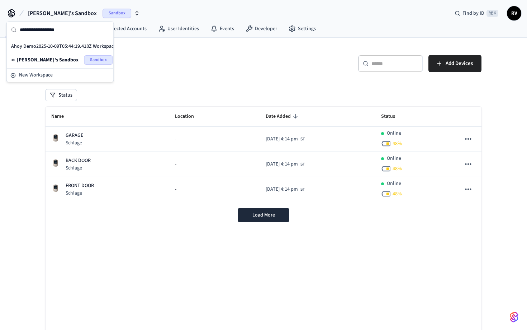
click at [55, 13] on span "[PERSON_NAME]'s Sandbox" at bounding box center [62, 13] width 69 height 9
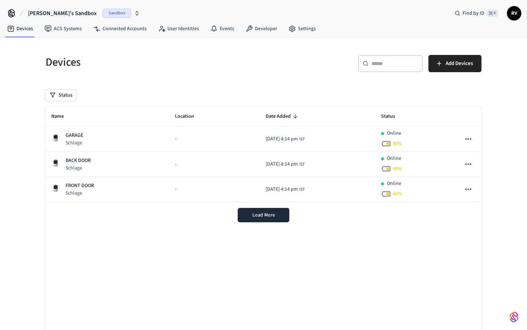
click at [58, 16] on span "[PERSON_NAME]'s Sandbox" at bounding box center [62, 13] width 69 height 9
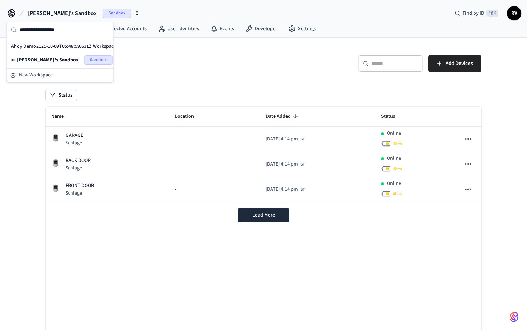
click at [58, 15] on span "[PERSON_NAME]'s Sandbox" at bounding box center [62, 13] width 69 height 9
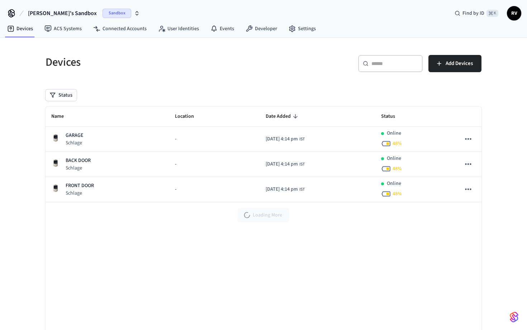
click at [62, 12] on span "[PERSON_NAME]'s Sandbox" at bounding box center [62, 13] width 69 height 9
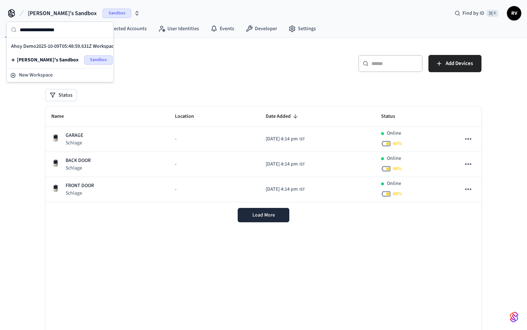
click at [245, 80] on div "Devices ​ ​ Add Devices Status Name Location Date Added Status GARAGE Schlage -…" at bounding box center [264, 201] width 448 height 310
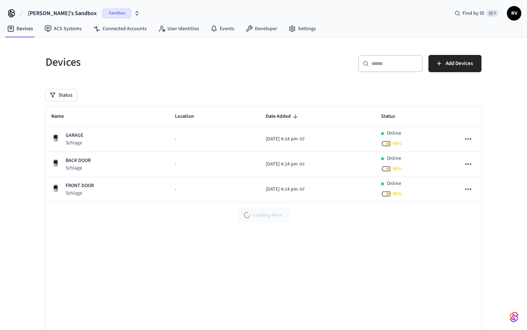
click at [198, 89] on div "Devices ​ ​ Add Devices Status Name Location Date Added Status GARAGE Schlage -…" at bounding box center [264, 201] width 448 height 310
click at [255, 30] on link "Developer" at bounding box center [261, 28] width 43 height 13
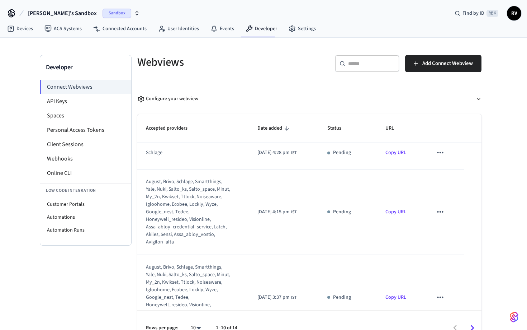
scroll to position [6, 0]
click at [285, 127] on icon "sticky table" at bounding box center [287, 128] width 4 height 4
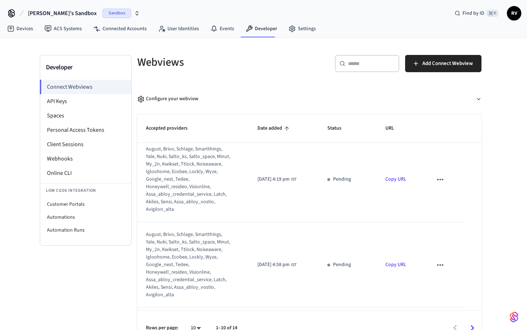
scroll to position [0, 0]
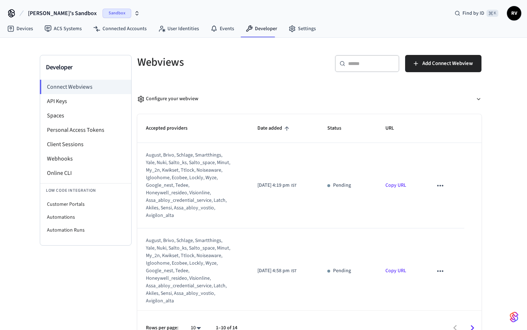
click at [284, 126] on icon "sticky table" at bounding box center [287, 128] width 6 height 6
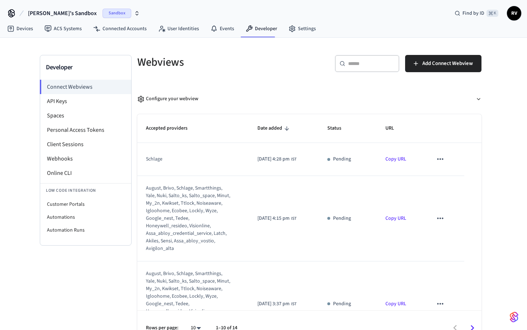
click at [72, 12] on button "[PERSON_NAME]'s Sandbox Sandbox" at bounding box center [84, 13] width 116 height 15
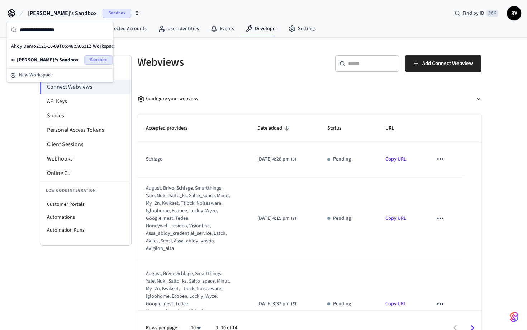
click at [65, 45] on span "Ahoy Demo2025-10-09T05:48:59.631Z Workspace" at bounding box center [63, 46] width 105 height 7
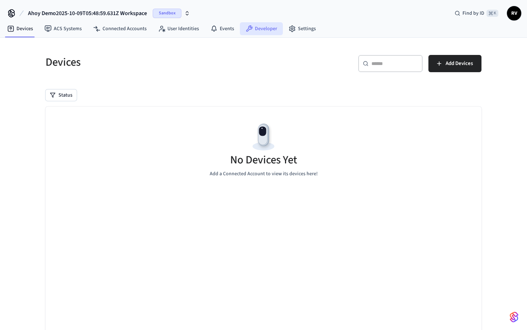
click at [256, 28] on link "Developer" at bounding box center [261, 28] width 43 height 13
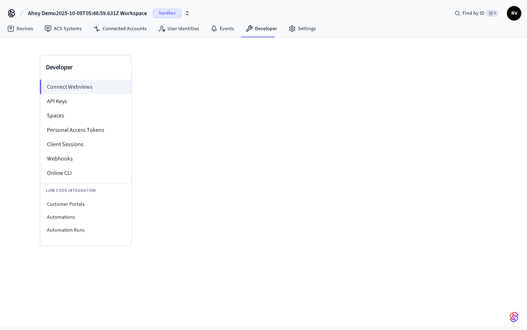
click at [124, 11] on span "Ahoy Demo2025-10-09T05:48:59.631Z Workspace" at bounding box center [87, 13] width 119 height 9
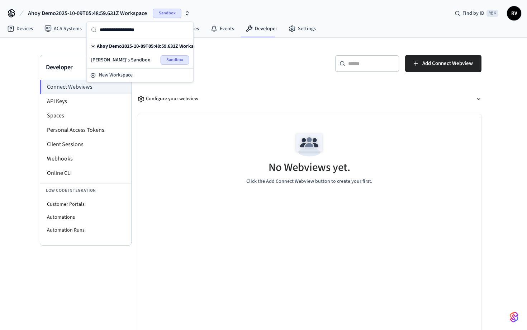
click at [246, 77] on div "Webviews" at bounding box center [217, 62] width 177 height 32
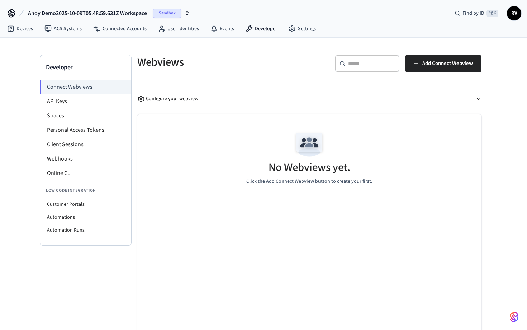
click at [475, 98] on button "Configure your webview" at bounding box center [309, 98] width 344 height 19
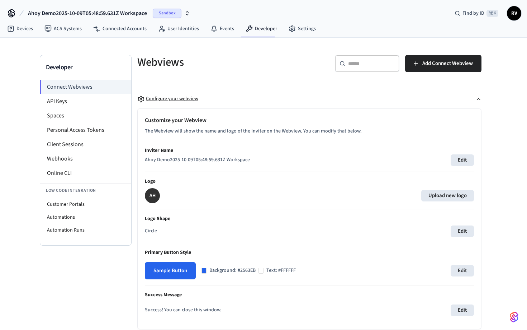
click at [475, 98] on button "Configure your webview" at bounding box center [309, 98] width 344 height 19
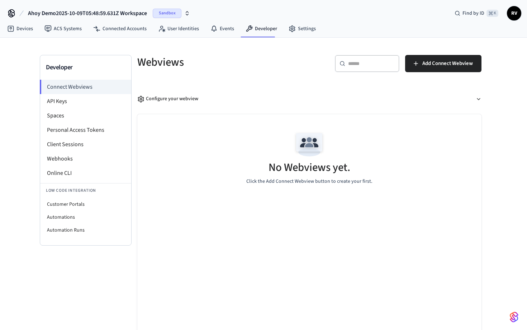
click at [320, 175] on div "No Webviews yet." at bounding box center [310, 169] width 82 height 18
click at [78, 103] on li "API Keys" at bounding box center [85, 101] width 91 height 14
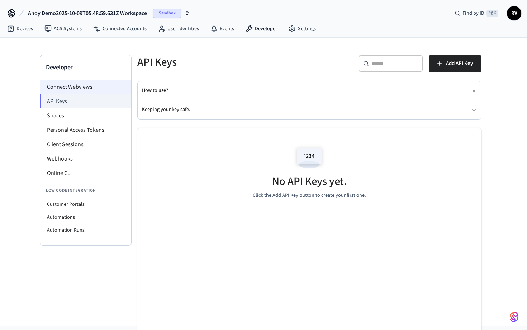
click at [86, 84] on li "Connect Webviews" at bounding box center [85, 87] width 91 height 14
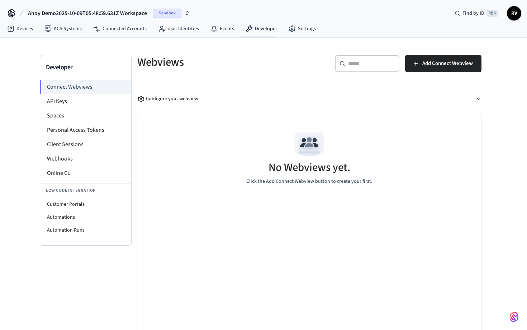
click at [85, 16] on span "Ahoy Demo2025-10-09T05:48:59.631Z Workspace" at bounding box center [87, 13] width 119 height 9
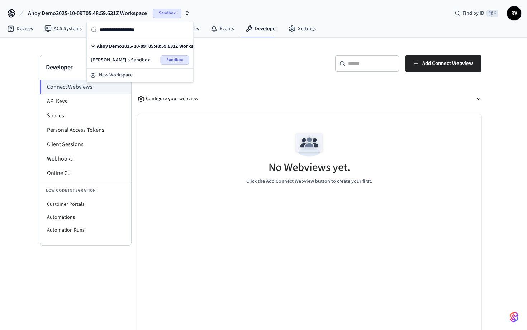
click at [108, 58] on span "[PERSON_NAME]'s Sandbox" at bounding box center [120, 59] width 59 height 7
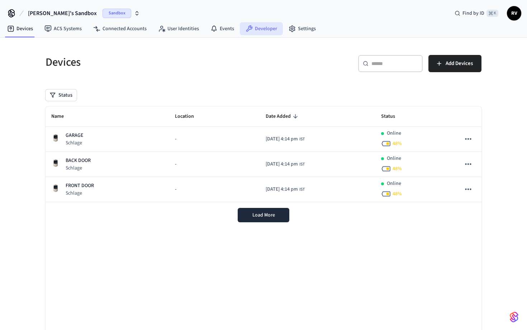
click at [252, 28] on link "Developer" at bounding box center [261, 28] width 43 height 13
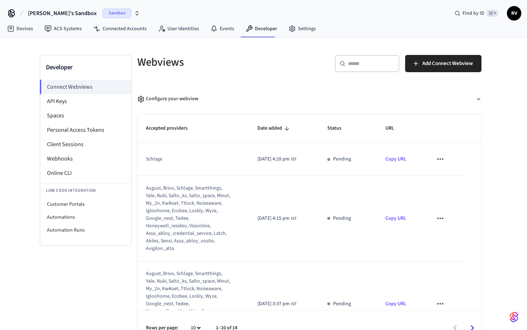
click at [445, 156] on icon "sticky table" at bounding box center [440, 158] width 9 height 9
click at [457, 187] on li "Delete" at bounding box center [457, 182] width 33 height 19
click at [443, 221] on icon "sticky table" at bounding box center [440, 217] width 9 height 9
click at [453, 240] on li "Delete" at bounding box center [457, 241] width 33 height 19
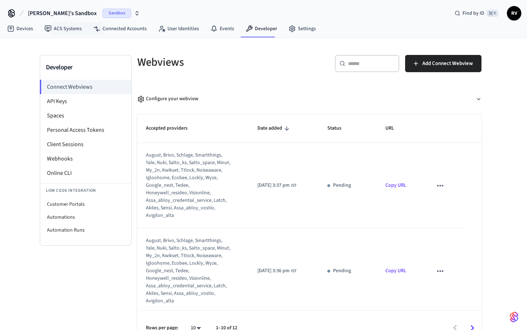
click at [55, 15] on span "Rajan's Sandbox" at bounding box center [62, 13] width 69 height 9
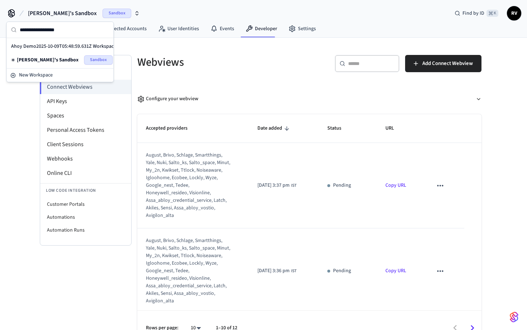
click at [46, 47] on span "Ahoy Demo2025-10-09T05:48:59.631Z Workspace" at bounding box center [63, 46] width 105 height 7
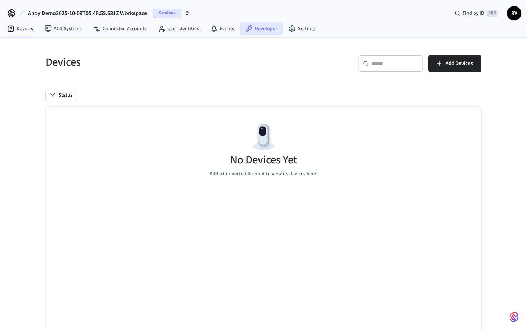
click at [254, 27] on link "Developer" at bounding box center [261, 28] width 43 height 13
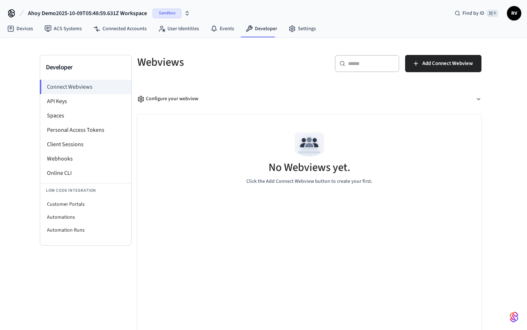
click at [318, 279] on div "No Webviews yet. Click the Add Connect Webview button to create your first." at bounding box center [309, 229] width 344 height 231
click at [326, 185] on div "No Webviews yet. Click the Add Connect Webview button to create your first." at bounding box center [309, 156] width 344 height 85
click at [334, 154] on div "No Webviews yet. Click the Add Connect Webview button to create your first." at bounding box center [309, 156] width 344 height 85
click at [258, 26] on link "Developer" at bounding box center [261, 28] width 43 height 13
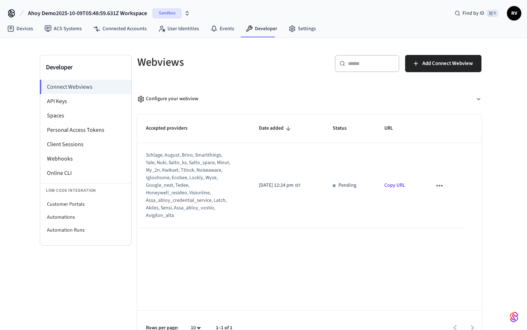
click at [274, 271] on div "Accepted providers Date added Status URL schlage, august, brivo, smartthings, […" at bounding box center [309, 229] width 344 height 231
drag, startPoint x: 344, startPoint y: 186, endPoint x: 373, endPoint y: 186, distance: 29.1
click at [369, 186] on div "Authorized" at bounding box center [349, 186] width 41 height 8
click at [444, 185] on icon "sticky table" at bounding box center [441, 185] width 6 height 1
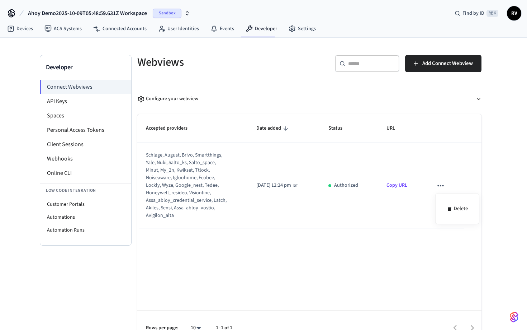
click at [300, 80] on div at bounding box center [263, 165] width 527 height 330
click at [445, 182] on icon "sticky table" at bounding box center [440, 185] width 9 height 9
click at [455, 209] on li "Delete" at bounding box center [457, 208] width 33 height 19
click at [225, 83] on div "Webviews ​ ​ Add Connect Webview Configure your webview Accepted providers Date…" at bounding box center [310, 200] width 356 height 290
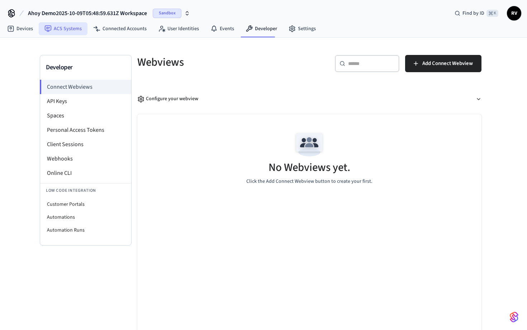
click at [64, 33] on link "ACS Systems" at bounding box center [63, 28] width 49 height 13
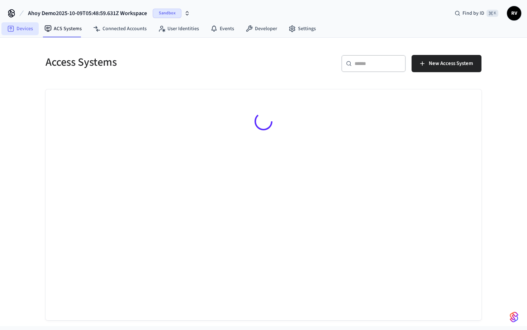
click at [17, 27] on link "Devices" at bounding box center [19, 28] width 37 height 13
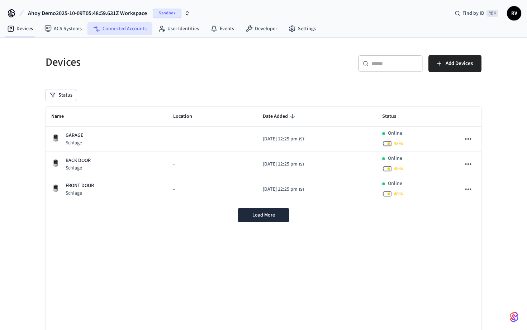
click at [111, 28] on link "Connected Accounts" at bounding box center [120, 28] width 65 height 13
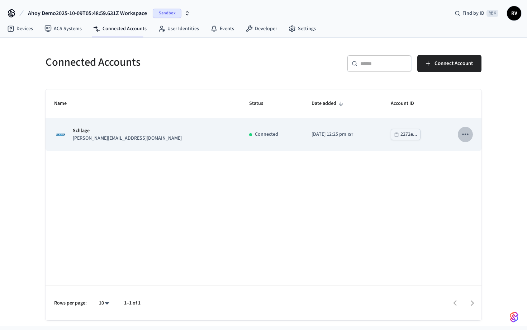
click at [464, 135] on icon "sticky table" at bounding box center [465, 134] width 9 height 9
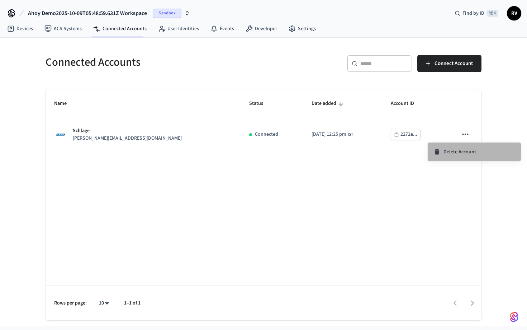
click at [458, 148] on span "Delete Account" at bounding box center [460, 151] width 33 height 7
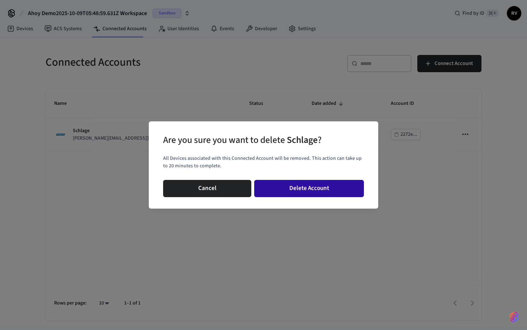
click at [347, 188] on button "Delete Account" at bounding box center [309, 188] width 110 height 17
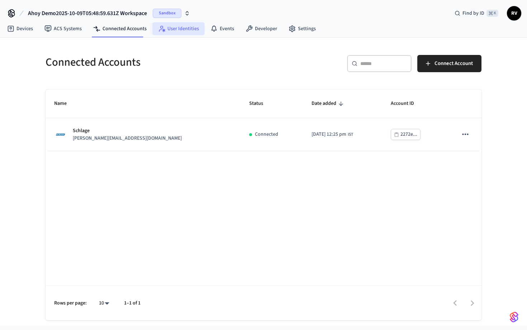
click at [177, 33] on link "User Identities" at bounding box center [178, 28] width 52 height 13
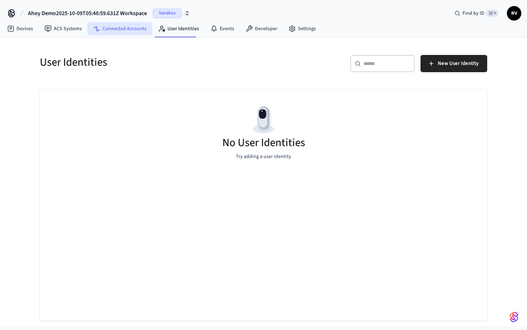
click at [133, 32] on link "Connected Accounts" at bounding box center [120, 28] width 65 height 13
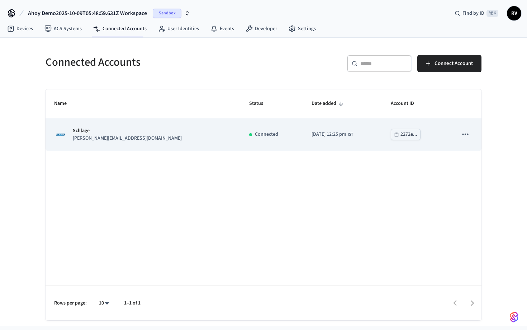
click at [469, 133] on icon "sticky table" at bounding box center [465, 134] width 9 height 9
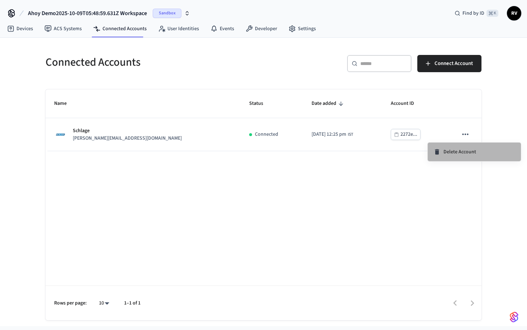
click at [462, 156] on li "Delete Account" at bounding box center [474, 151] width 93 height 19
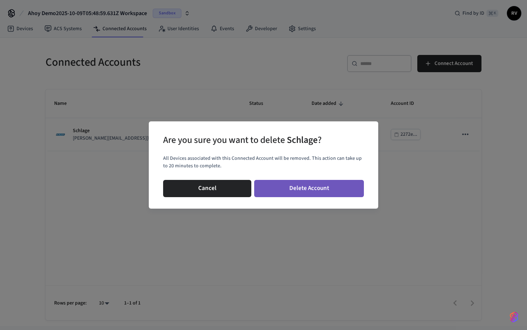
click at [312, 196] on button "Delete Account" at bounding box center [309, 188] width 110 height 17
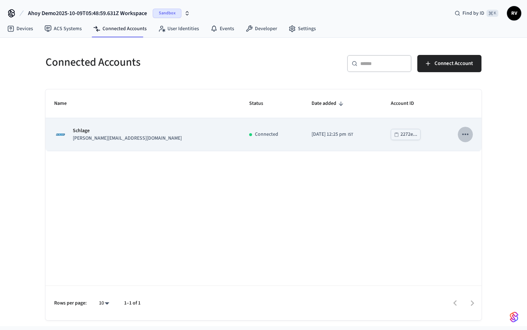
click at [467, 136] on icon "sticky table" at bounding box center [465, 134] width 9 height 9
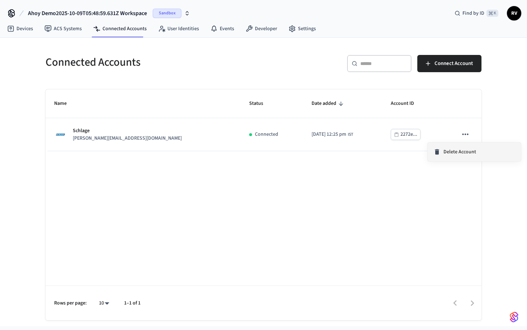
click at [445, 154] on span "Delete Account" at bounding box center [460, 151] width 33 height 7
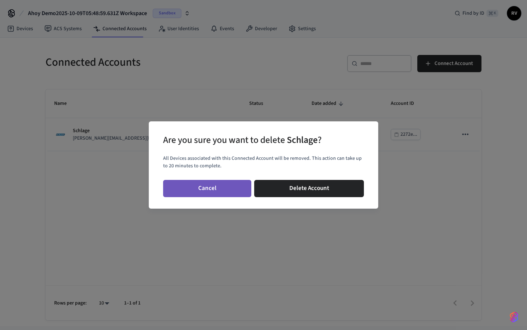
click at [226, 189] on button "Cancel" at bounding box center [207, 188] width 88 height 17
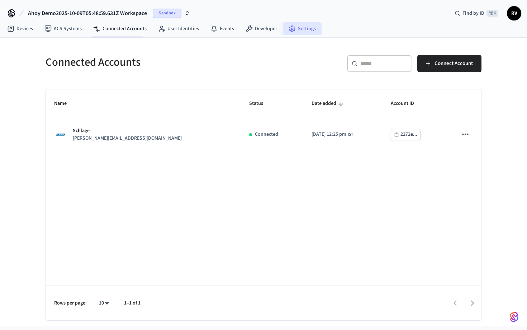
click at [298, 25] on link "Settings" at bounding box center [302, 28] width 39 height 13
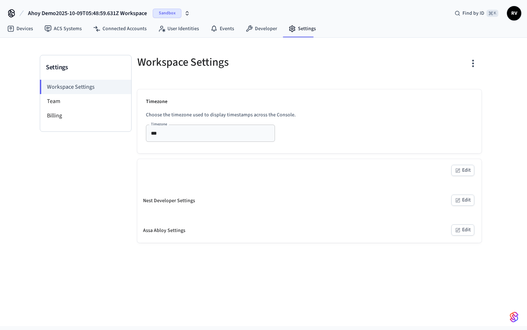
click at [476, 67] on icon "button" at bounding box center [473, 63] width 11 height 11
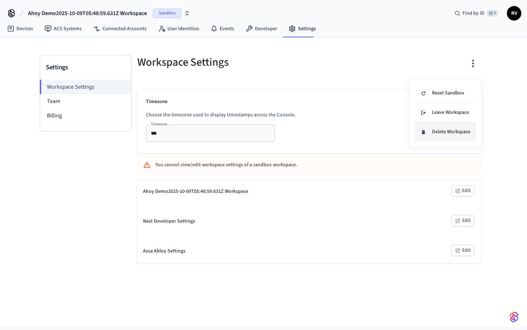
click at [453, 132] on div "Delete Workspace" at bounding box center [446, 132] width 50 height 8
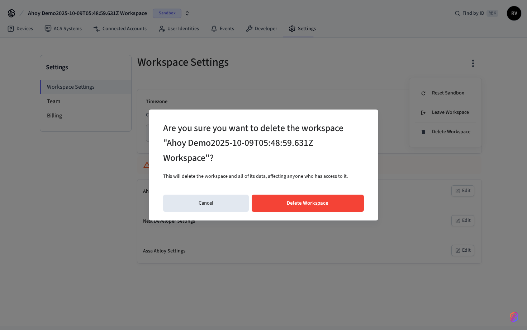
click at [329, 194] on div "Are you sure you want to delete the workspace "Ahoy Demo2025-10-09T05:48:59.631…" at bounding box center [264, 164] width 230 height 111
click at [319, 205] on button "Delete Workspace" at bounding box center [308, 202] width 113 height 17
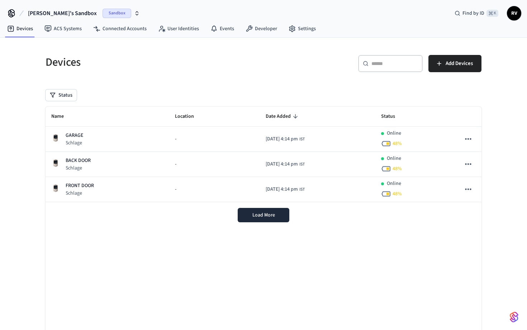
click at [52, 11] on span "[PERSON_NAME]'s Sandbox" at bounding box center [62, 13] width 69 height 9
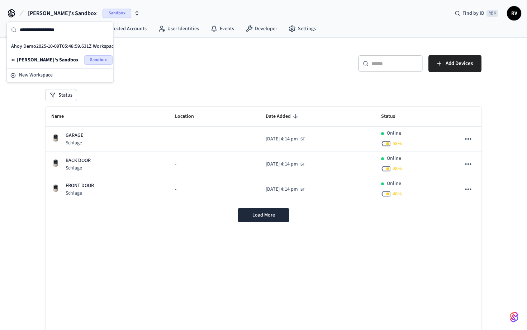
click at [52, 11] on span "[PERSON_NAME]'s Sandbox" at bounding box center [62, 13] width 69 height 9
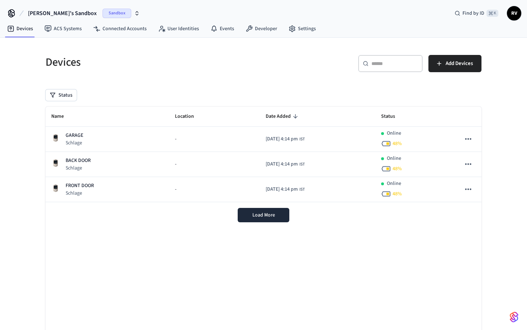
click at [173, 66] on h5 "Devices" at bounding box center [153, 62] width 214 height 15
click at [58, 18] on button "Rajan's Sandbox Sandbox" at bounding box center [84, 13] width 116 height 15
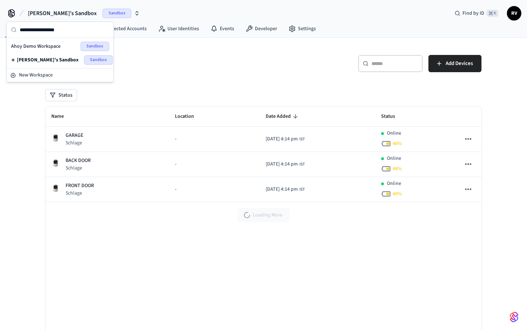
click at [44, 45] on span "Ahoy Demo Workspace" at bounding box center [36, 46] width 50 height 7
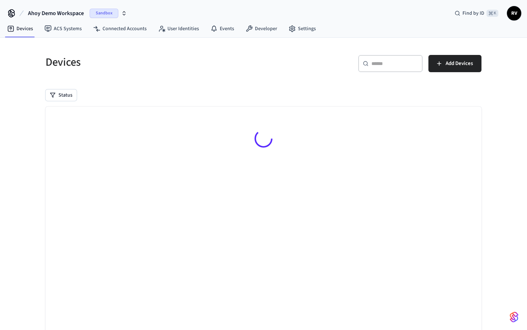
click at [245, 56] on h5 "Devices" at bounding box center [153, 62] width 214 height 15
click at [250, 94] on div "Status" at bounding box center [264, 94] width 436 height 11
click at [255, 29] on link "Developer" at bounding box center [261, 28] width 43 height 13
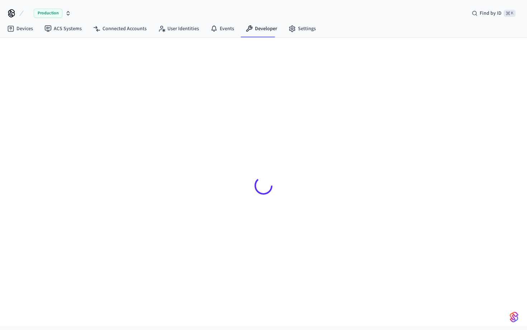
click at [95, 95] on div at bounding box center [264, 185] width 448 height 261
click at [26, 32] on link "Devices" at bounding box center [19, 28] width 37 height 13
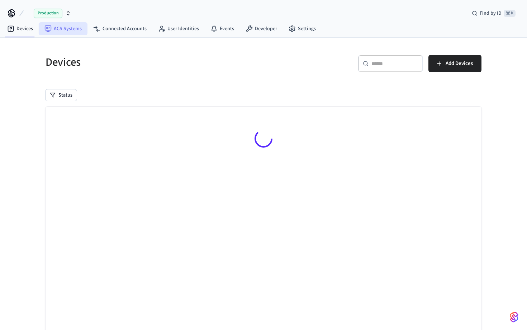
click at [71, 27] on link "ACS Systems" at bounding box center [63, 28] width 49 height 13
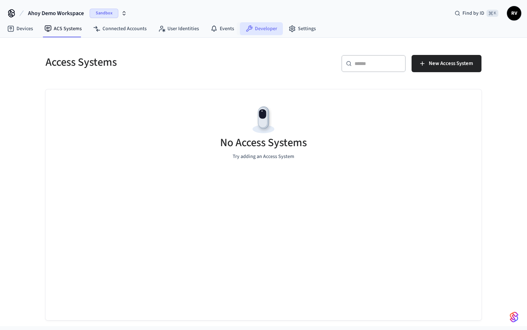
click at [260, 32] on link "Developer" at bounding box center [261, 28] width 43 height 13
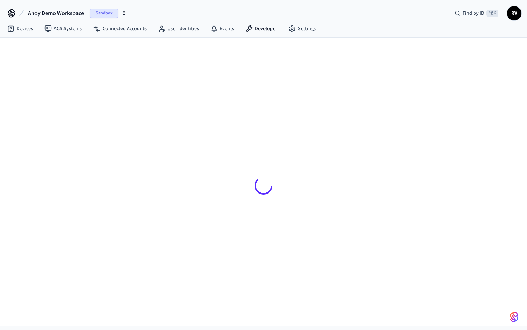
click at [212, 144] on div at bounding box center [264, 185] width 448 height 261
click at [302, 32] on link "Settings" at bounding box center [302, 28] width 39 height 13
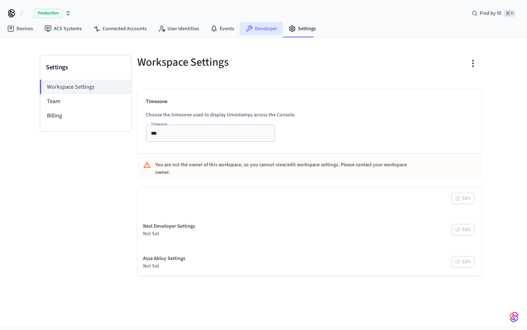
click at [260, 32] on link "Developer" at bounding box center [261, 28] width 43 height 13
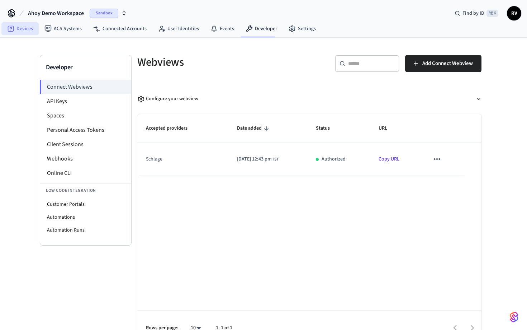
click at [28, 31] on link "Devices" at bounding box center [19, 28] width 37 height 13
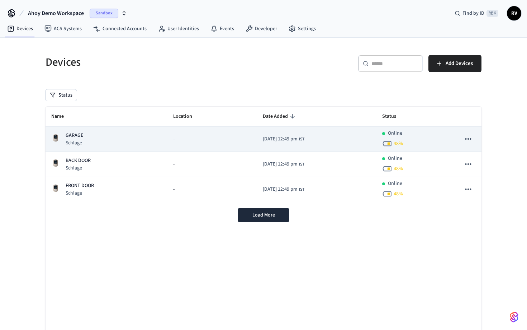
click at [469, 141] on icon "sticky table" at bounding box center [468, 138] width 9 height 9
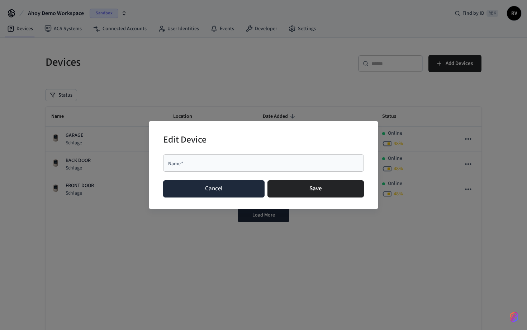
click at [246, 193] on button "Cancel" at bounding box center [214, 188] width 102 height 17
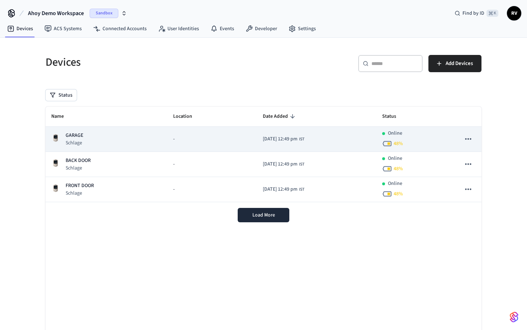
click at [465, 139] on icon "sticky table" at bounding box center [468, 138] width 9 height 9
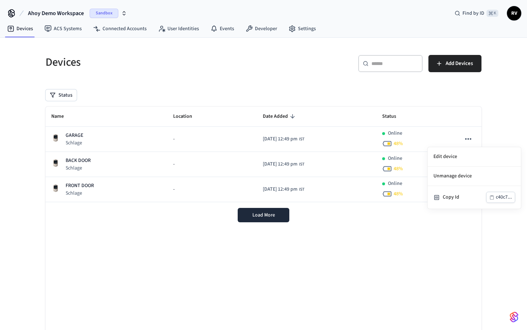
click at [465, 139] on div at bounding box center [263, 165] width 527 height 330
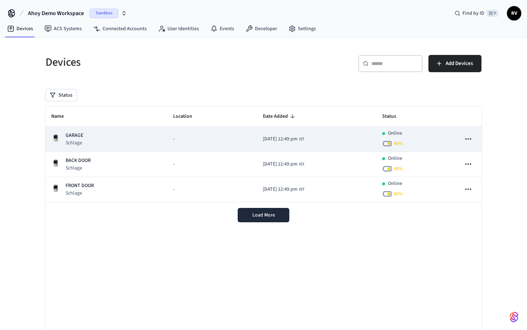
click at [77, 134] on p "GARAGE" at bounding box center [75, 136] width 18 height 8
click at [139, 141] on div "GARAGE Schlage" at bounding box center [106, 139] width 111 height 15
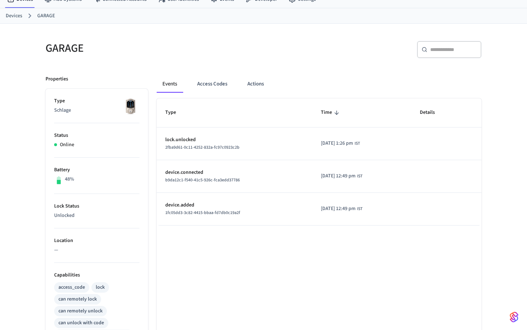
scroll to position [34, 0]
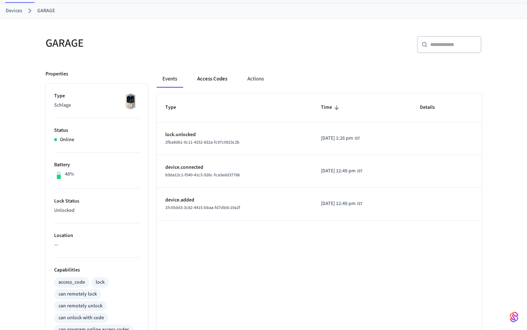
click at [221, 77] on button "Access Codes" at bounding box center [213, 78] width 42 height 17
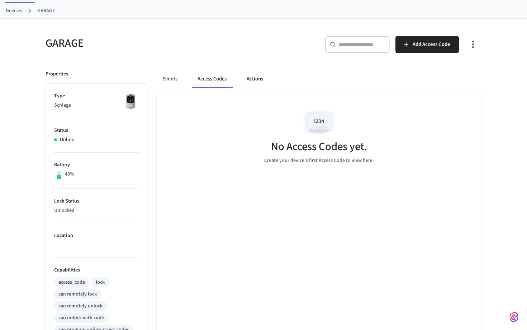
click at [244, 79] on button "Actions" at bounding box center [255, 78] width 28 height 17
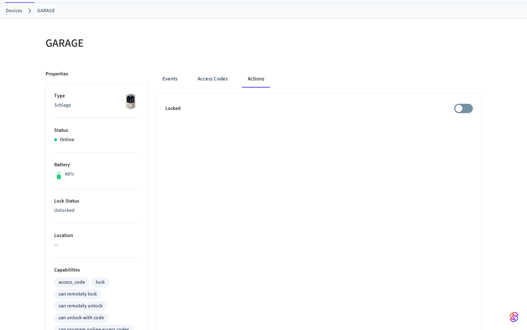
click at [270, 176] on ul "Locked" at bounding box center [319, 291] width 325 height 397
click at [171, 81] on button "Events" at bounding box center [170, 78] width 27 height 17
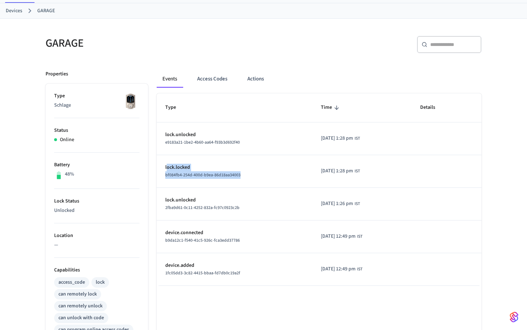
drag, startPoint x: 168, startPoint y: 167, endPoint x: 268, endPoint y: 171, distance: 99.8
click at [268, 171] on td "lock.locked bf084fb4-254d-400d-b9ea-86d18aa34003" at bounding box center [235, 171] width 156 height 33
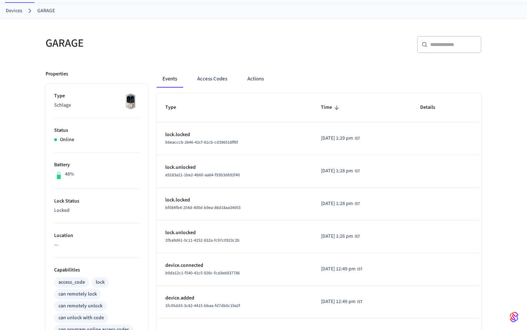
click at [225, 179] on td "lock.unlocked e9183a21-1be2-4b60-aa64-f93b3d692f40" at bounding box center [235, 171] width 156 height 33
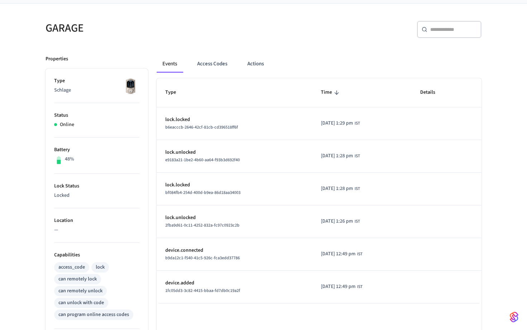
scroll to position [51, 0]
click at [210, 65] on button "Access Codes" at bounding box center [213, 62] width 42 height 17
